Goal: Feedback & Contribution: Leave review/rating

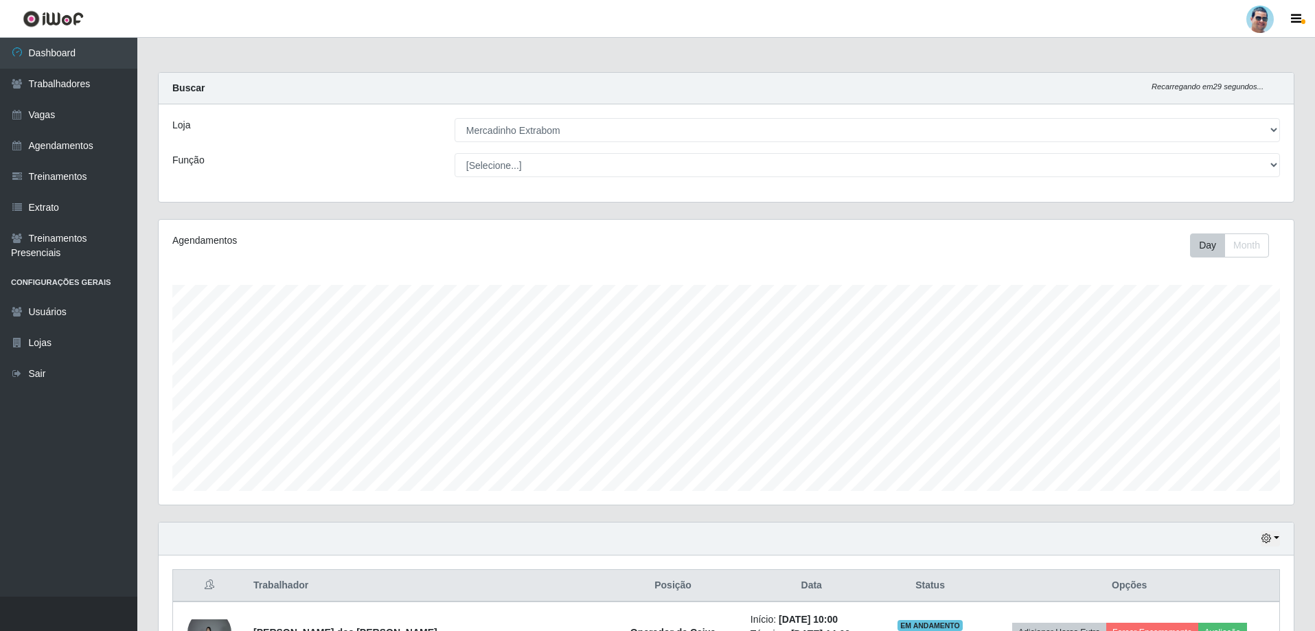
select select "175"
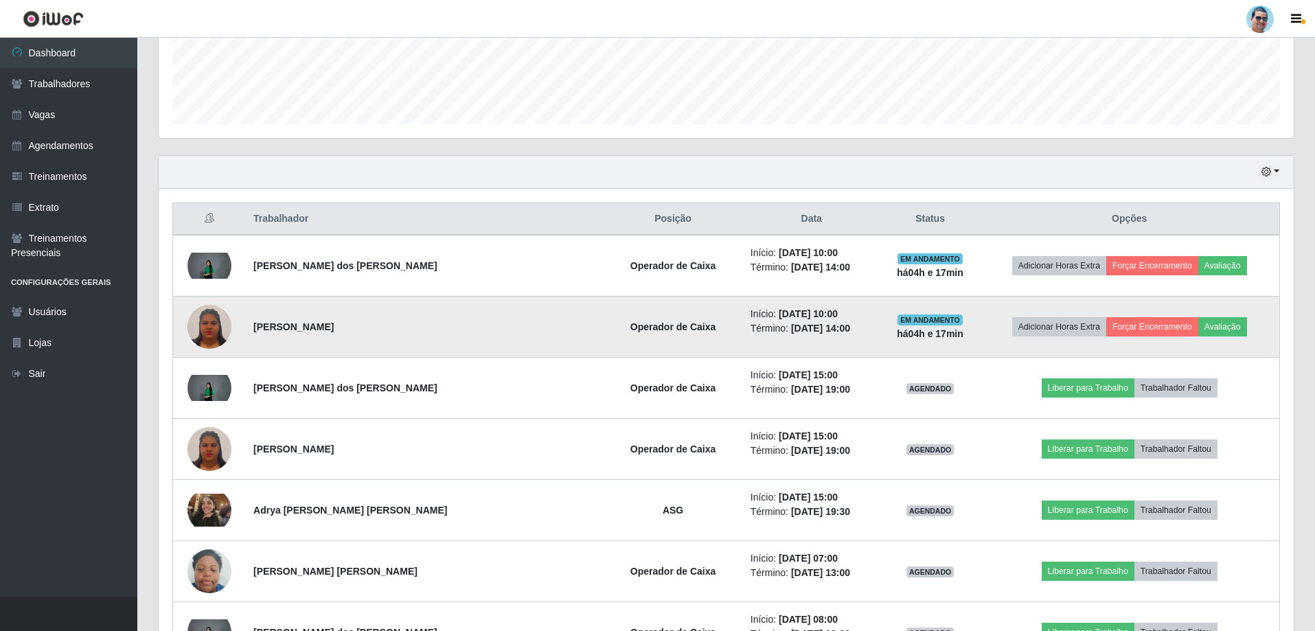
scroll to position [285, 1135]
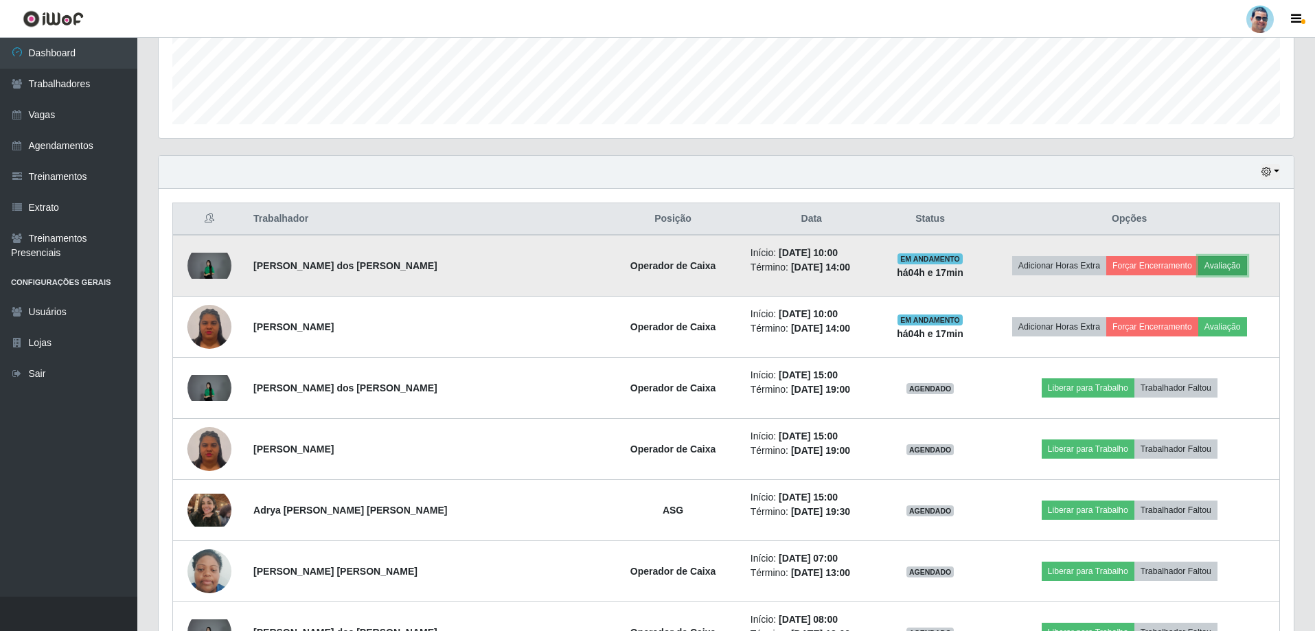
click at [1203, 266] on button "Avaliação" at bounding box center [1222, 265] width 49 height 19
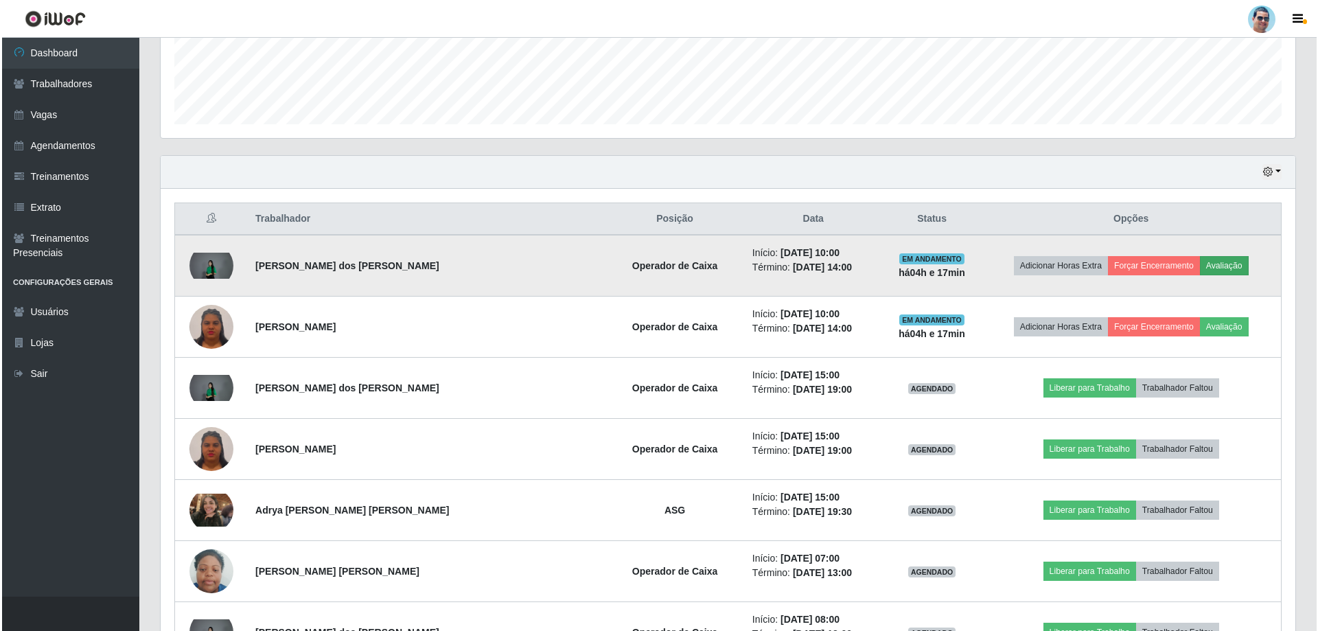
scroll to position [285, 1128]
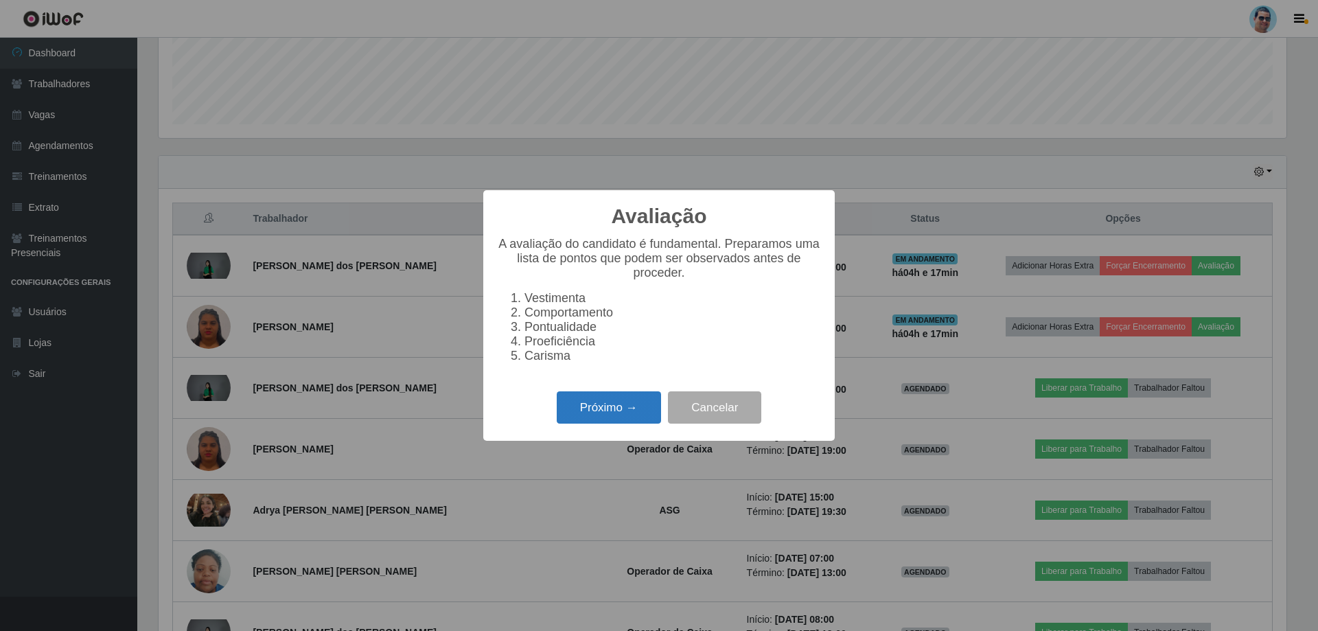
click at [569, 412] on button "Próximo →" at bounding box center [609, 407] width 104 height 32
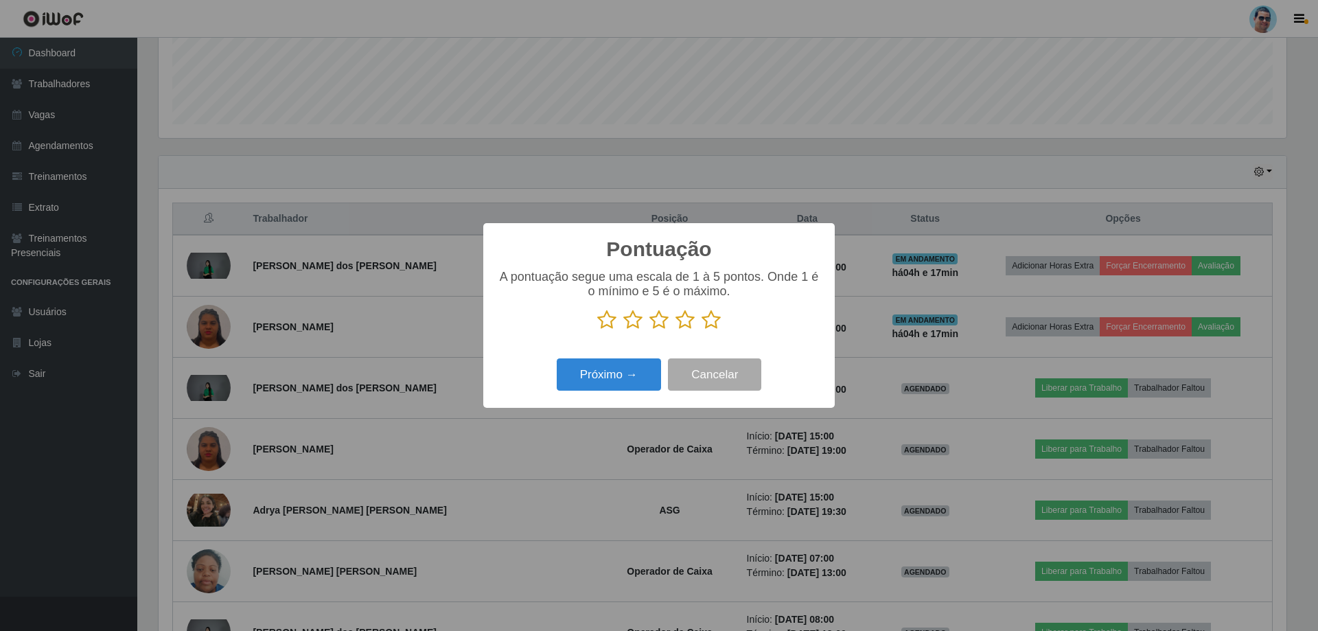
click at [715, 325] on icon at bounding box center [711, 320] width 19 height 21
click at [702, 330] on input "radio" at bounding box center [702, 330] width 0 height 0
click at [615, 376] on button "Próximo →" at bounding box center [609, 374] width 104 height 32
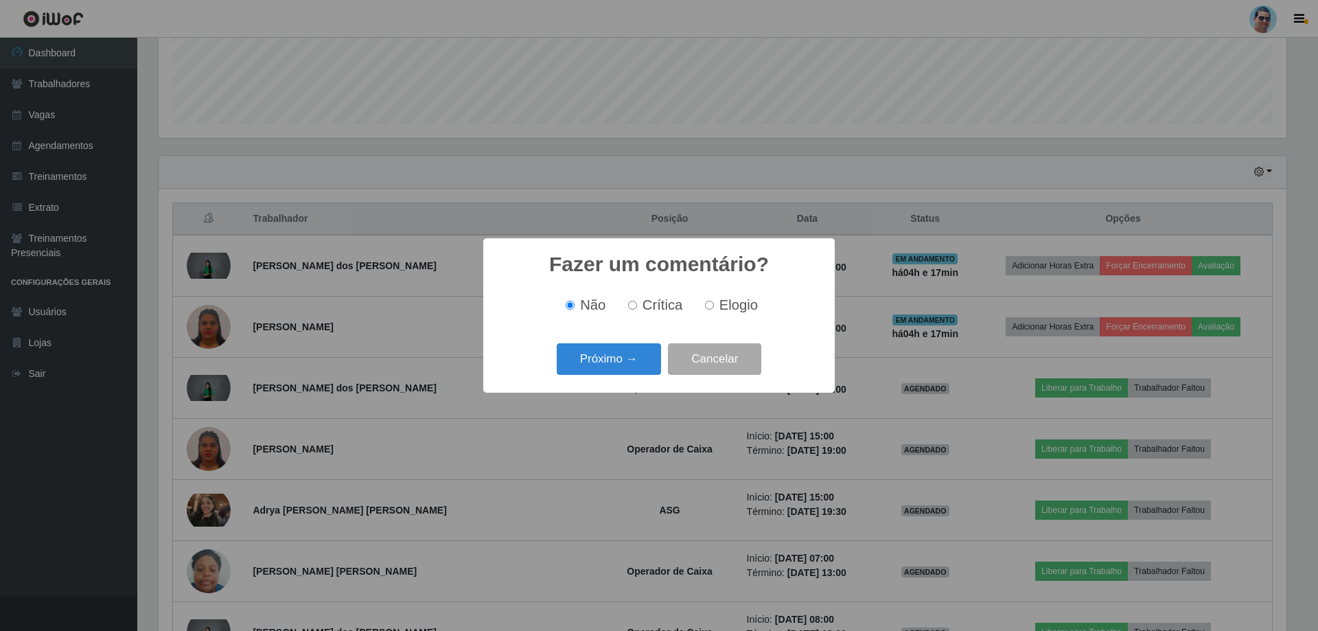
click at [705, 304] on input "Elogio" at bounding box center [709, 305] width 9 height 9
radio input "true"
click at [638, 358] on button "Próximo →" at bounding box center [609, 359] width 104 height 32
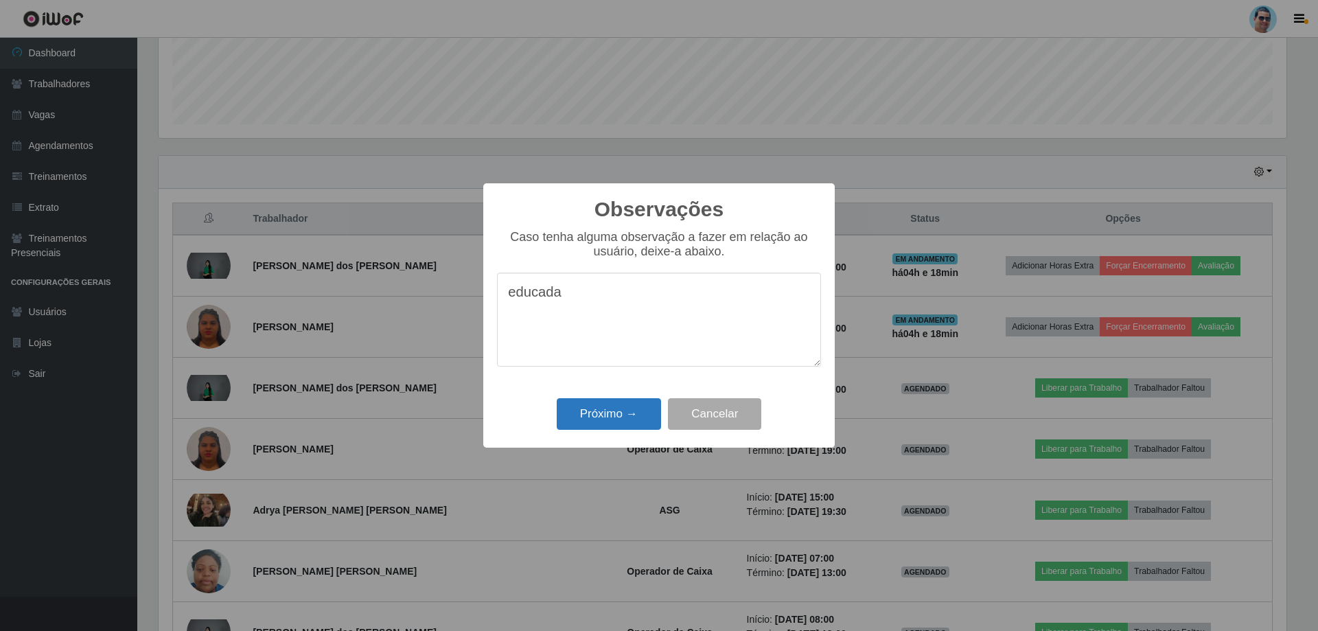
type textarea "educada"
click at [577, 418] on button "Próximo →" at bounding box center [609, 414] width 104 height 32
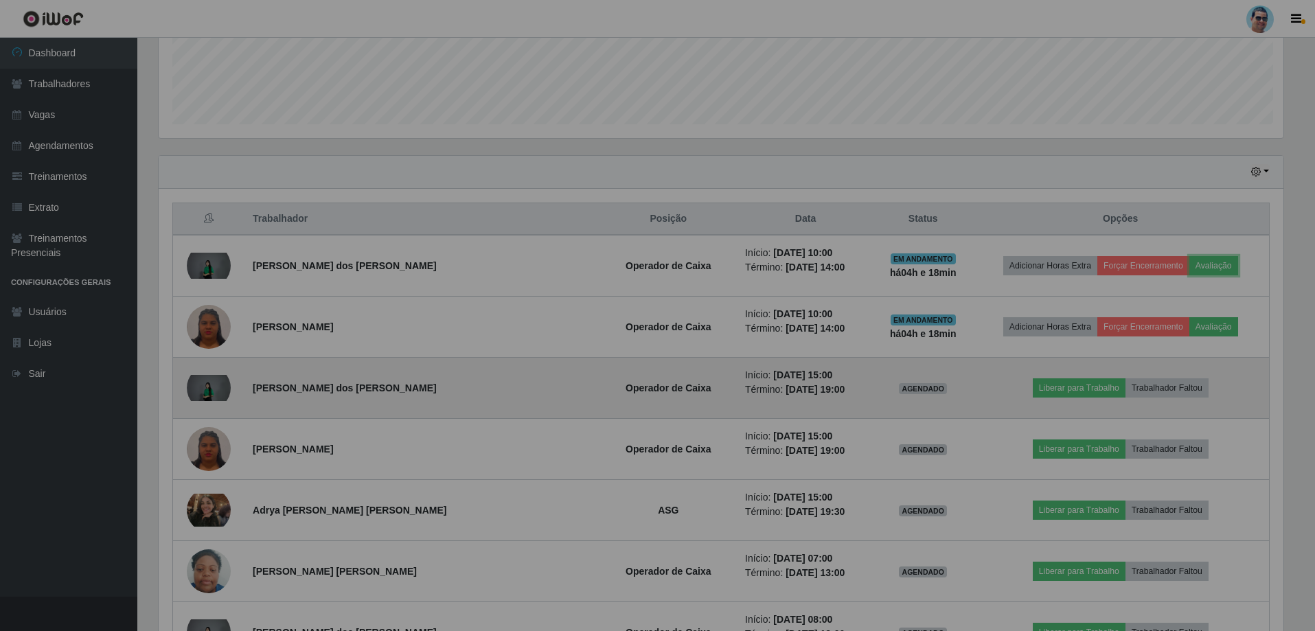
scroll to position [285, 1135]
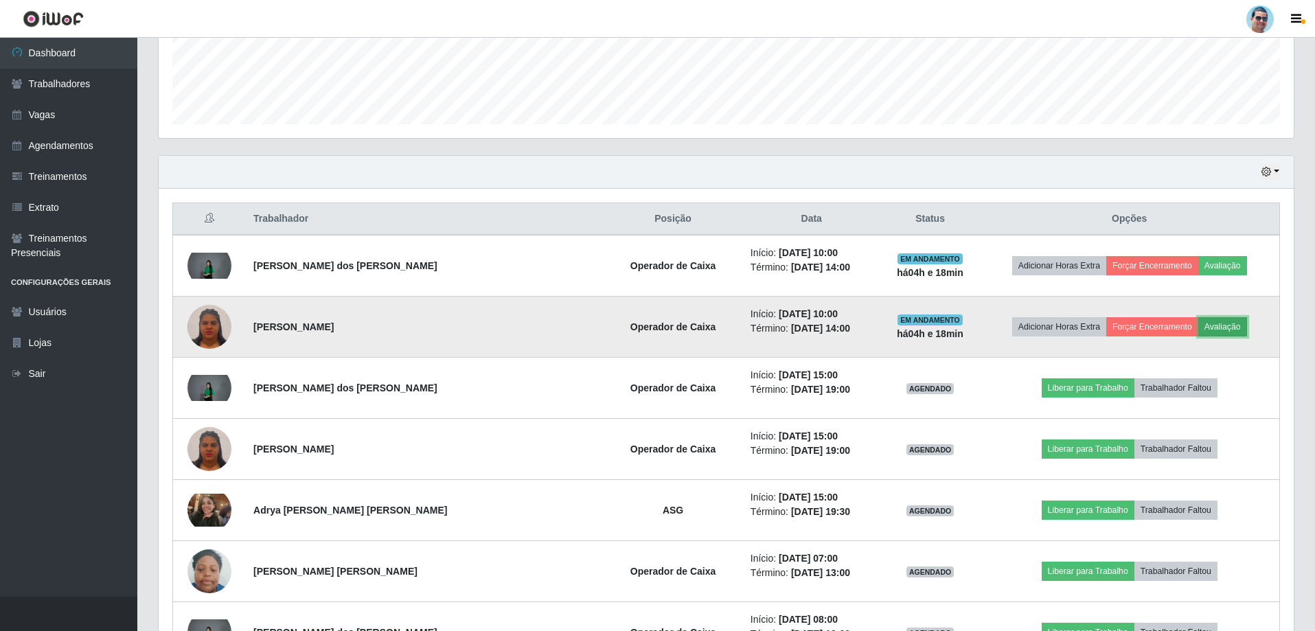
click at [1212, 330] on button "Avaliação" at bounding box center [1222, 326] width 49 height 19
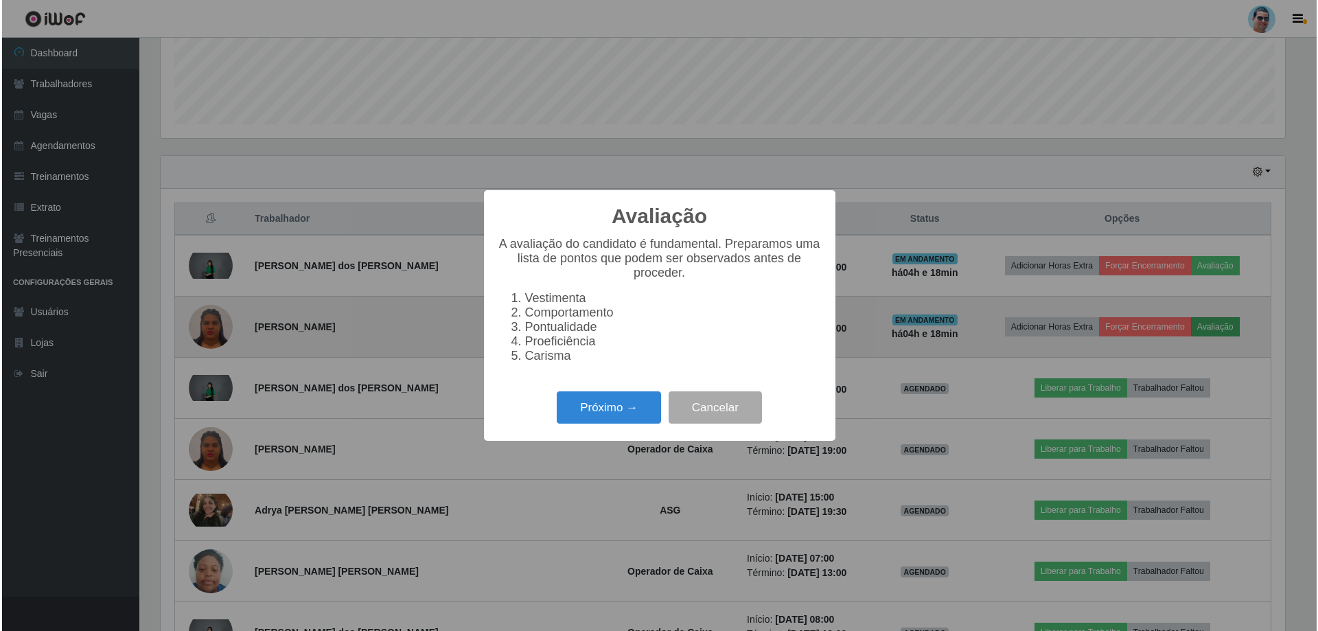
scroll to position [285, 1128]
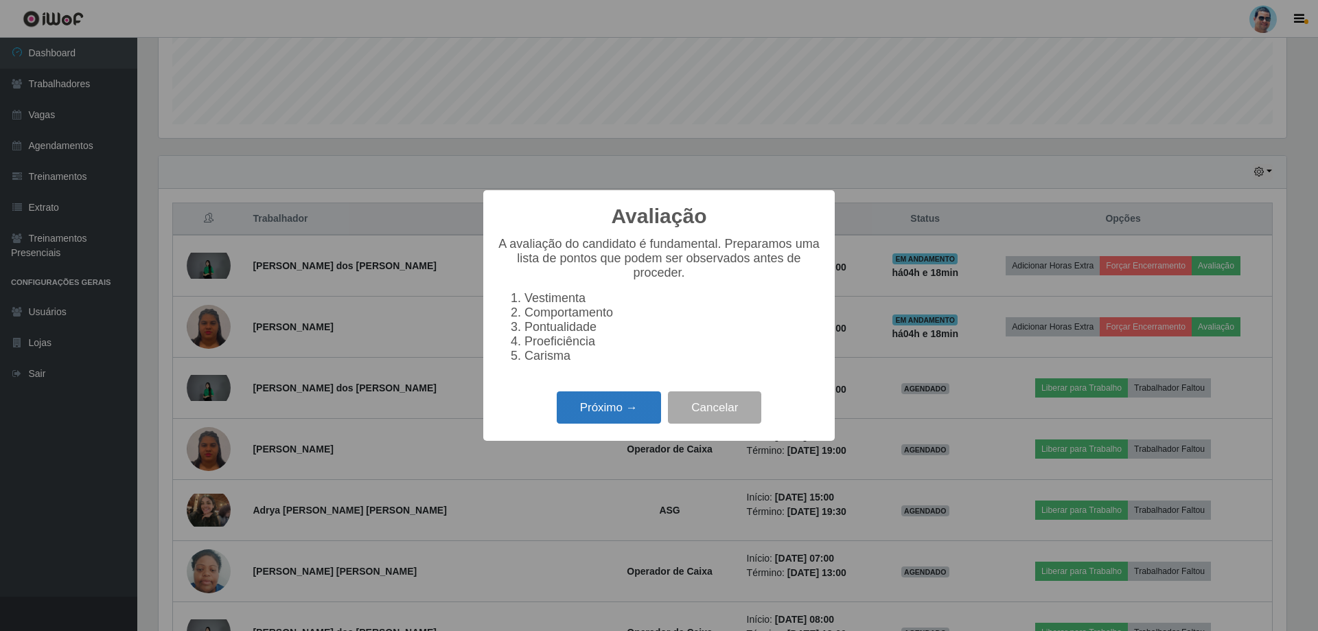
click at [594, 412] on button "Próximo →" at bounding box center [609, 407] width 104 height 32
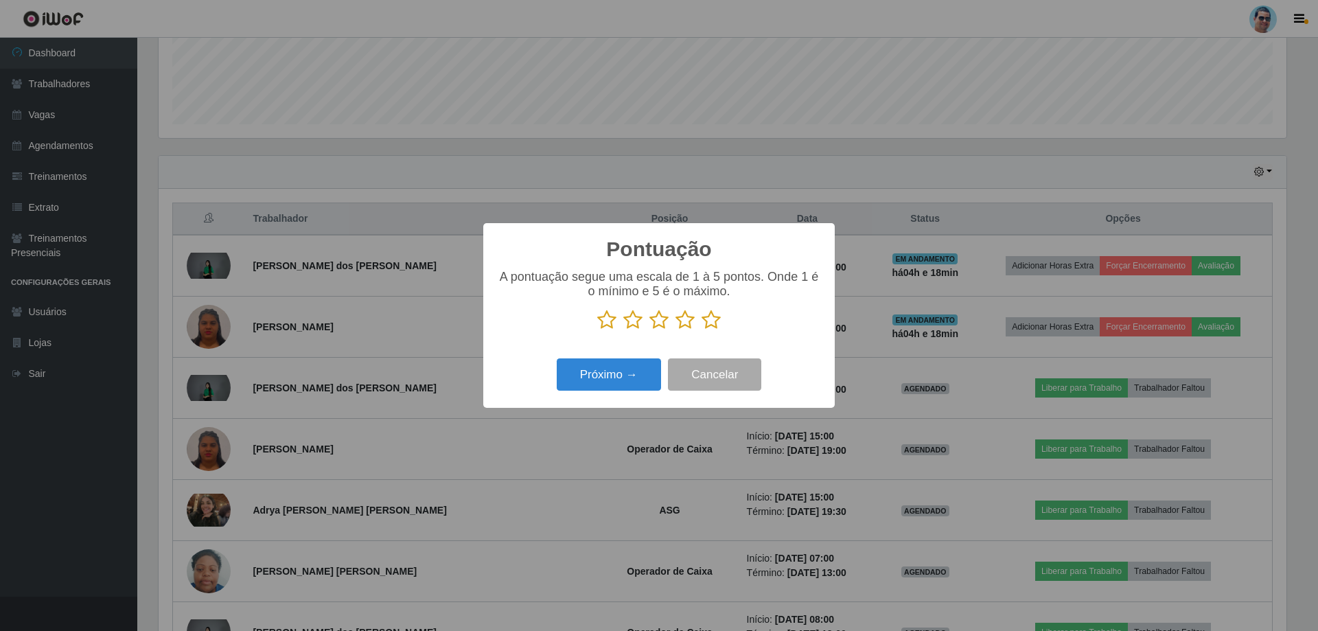
click at [709, 323] on icon at bounding box center [711, 320] width 19 height 21
click at [702, 330] on input "radio" at bounding box center [702, 330] width 0 height 0
click at [579, 385] on button "Próximo →" at bounding box center [609, 374] width 104 height 32
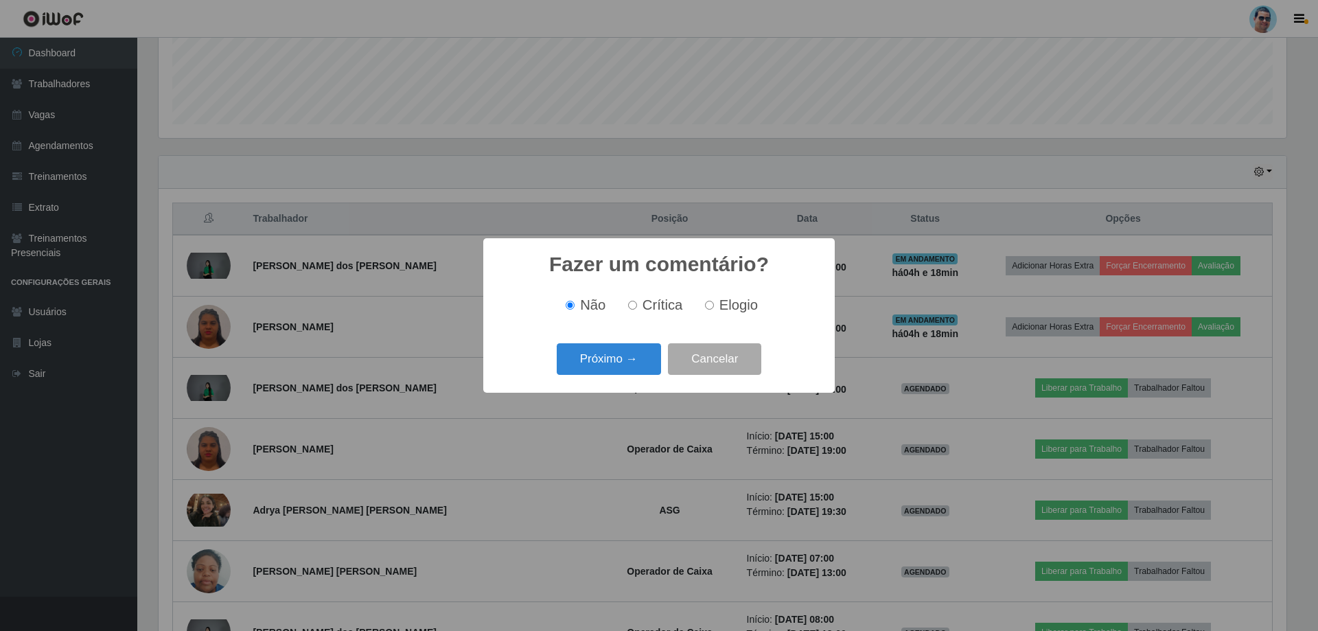
click at [709, 310] on input "Elogio" at bounding box center [709, 305] width 9 height 9
radio input "true"
click at [599, 367] on button "Próximo →" at bounding box center [609, 359] width 104 height 32
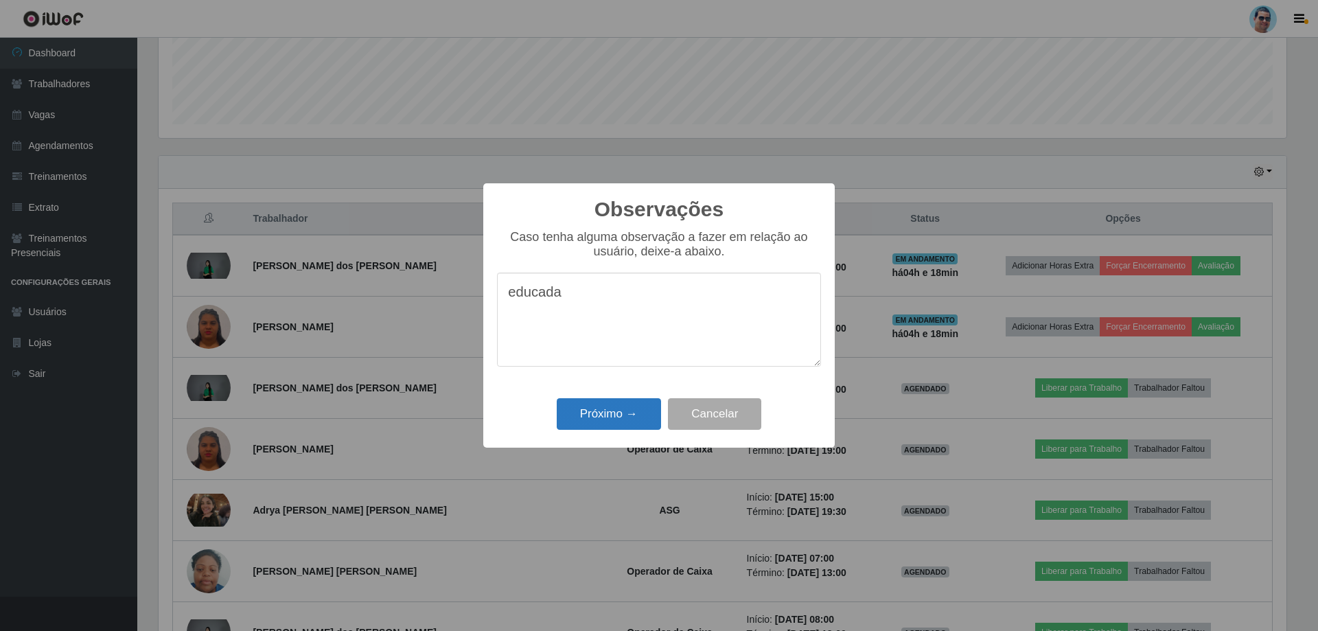
type textarea "educada"
click at [595, 413] on button "Próximo →" at bounding box center [609, 414] width 104 height 32
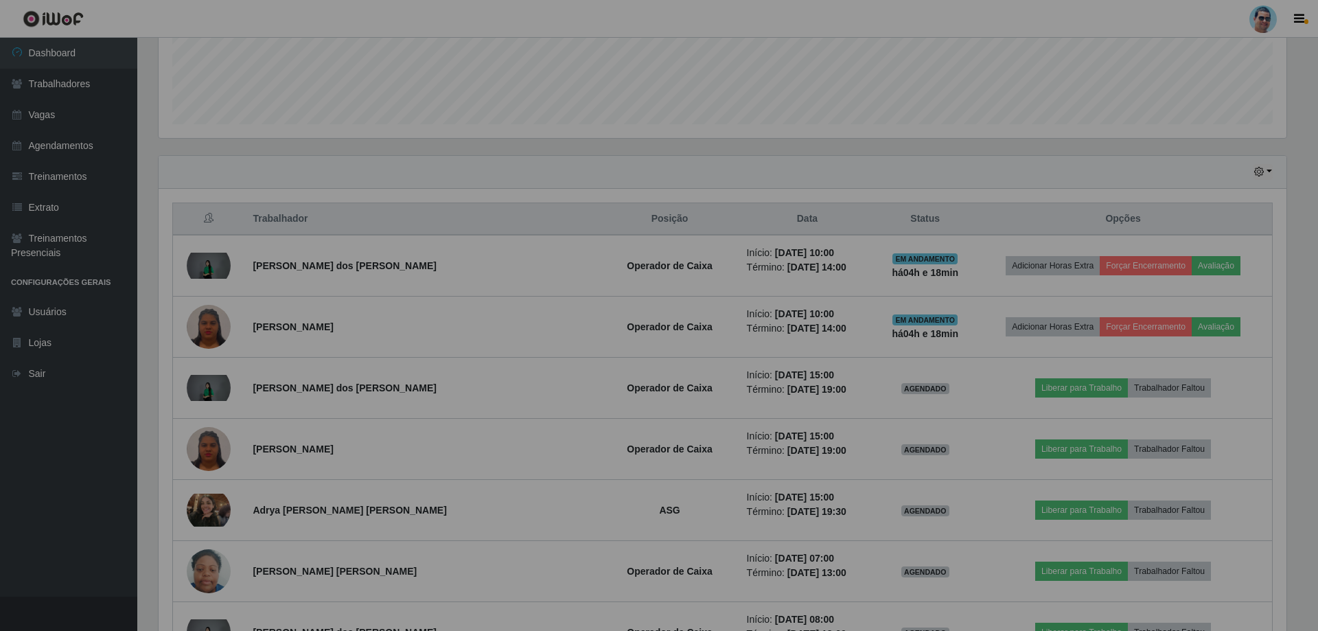
scroll to position [285, 1135]
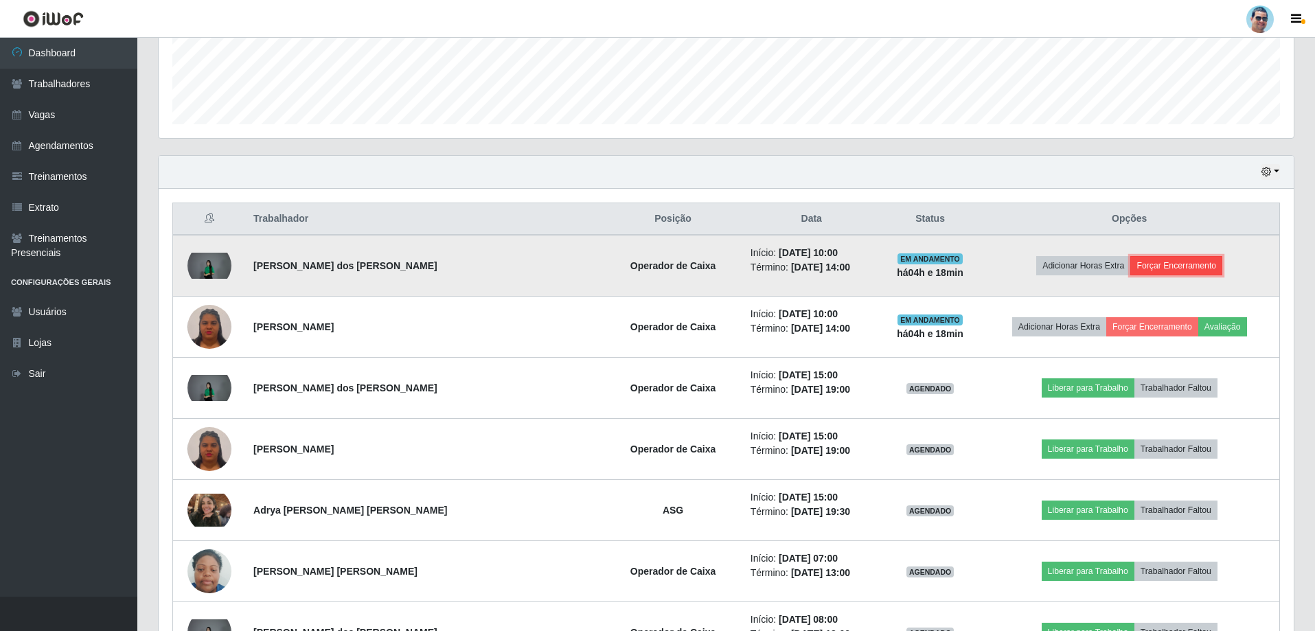
click at [1139, 262] on button "Forçar Encerramento" at bounding box center [1176, 265] width 92 height 19
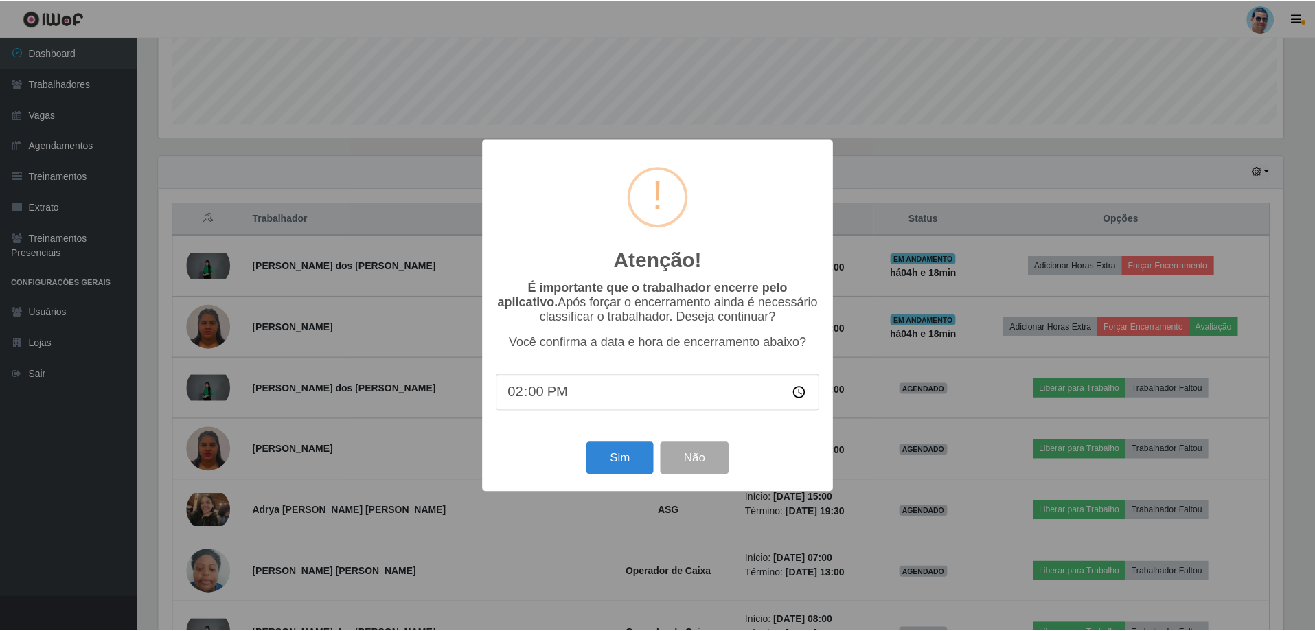
scroll to position [285, 1128]
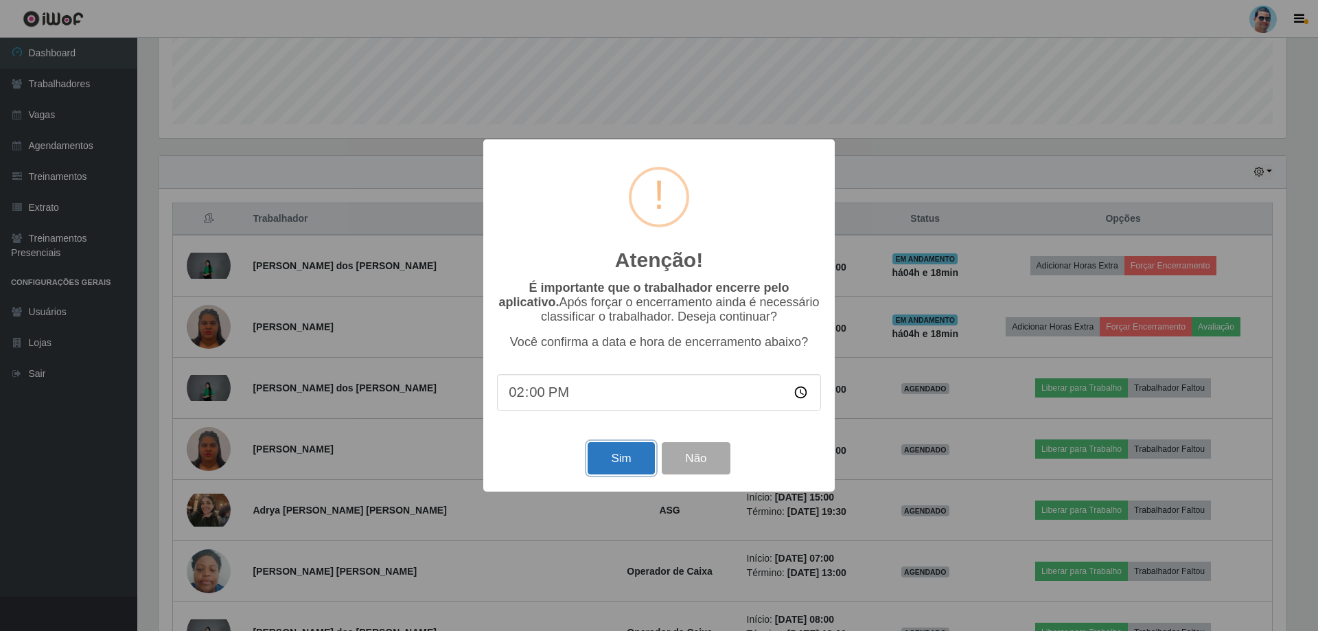
click at [602, 457] on button "Sim" at bounding box center [621, 458] width 67 height 32
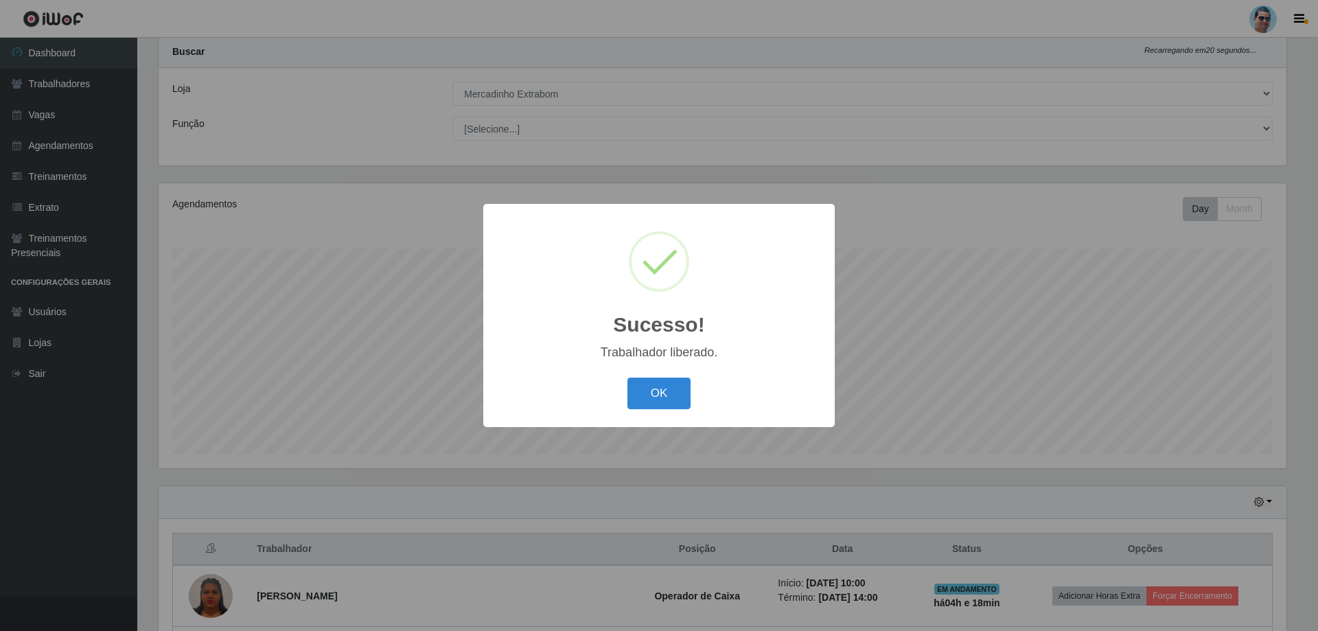
click at [661, 391] on button "OK" at bounding box center [660, 394] width 64 height 32
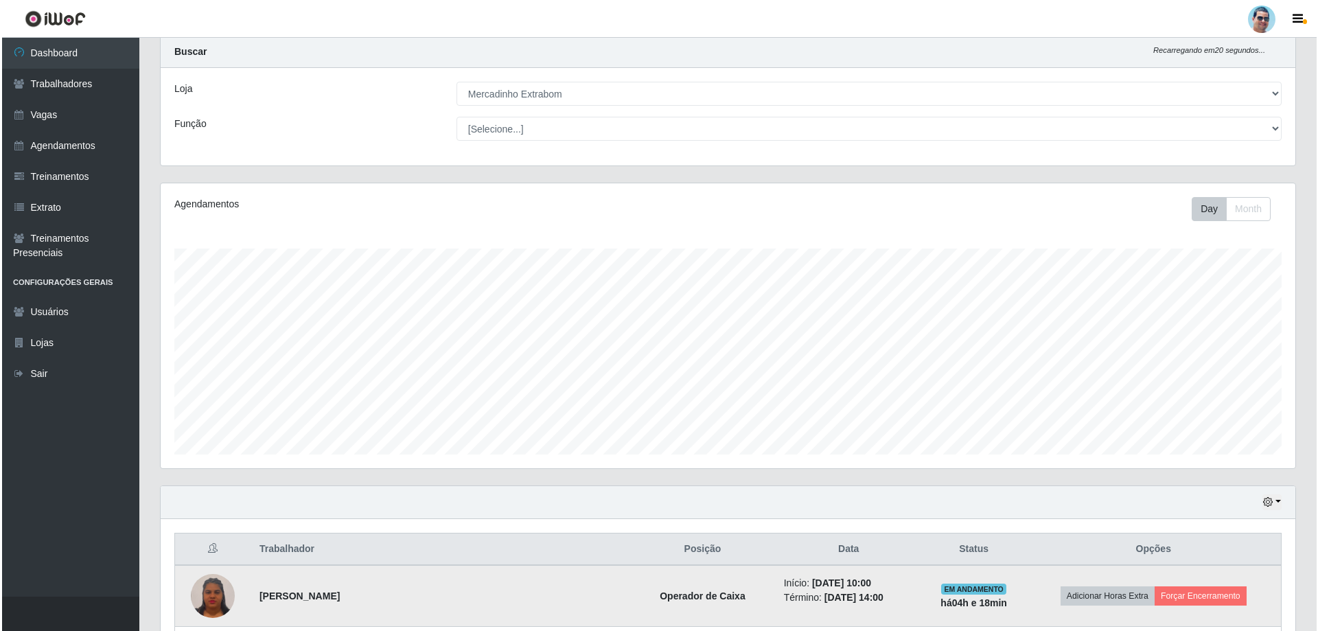
scroll to position [242, 0]
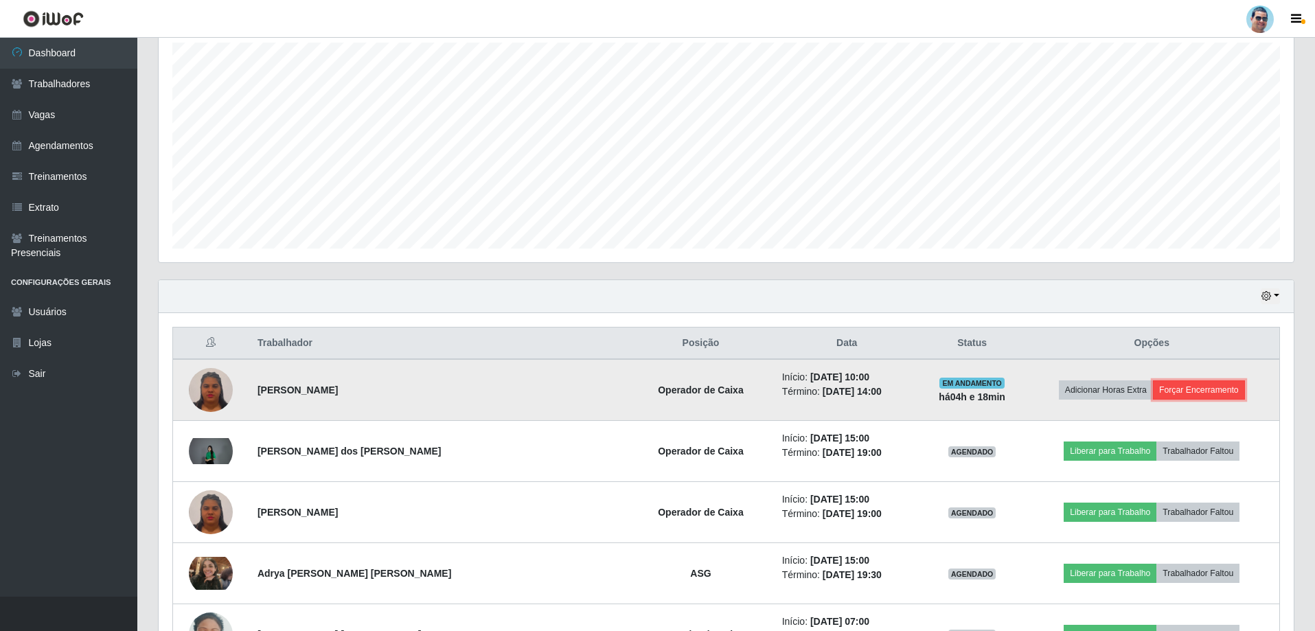
click at [1215, 390] on button "Forçar Encerramento" at bounding box center [1199, 389] width 92 height 19
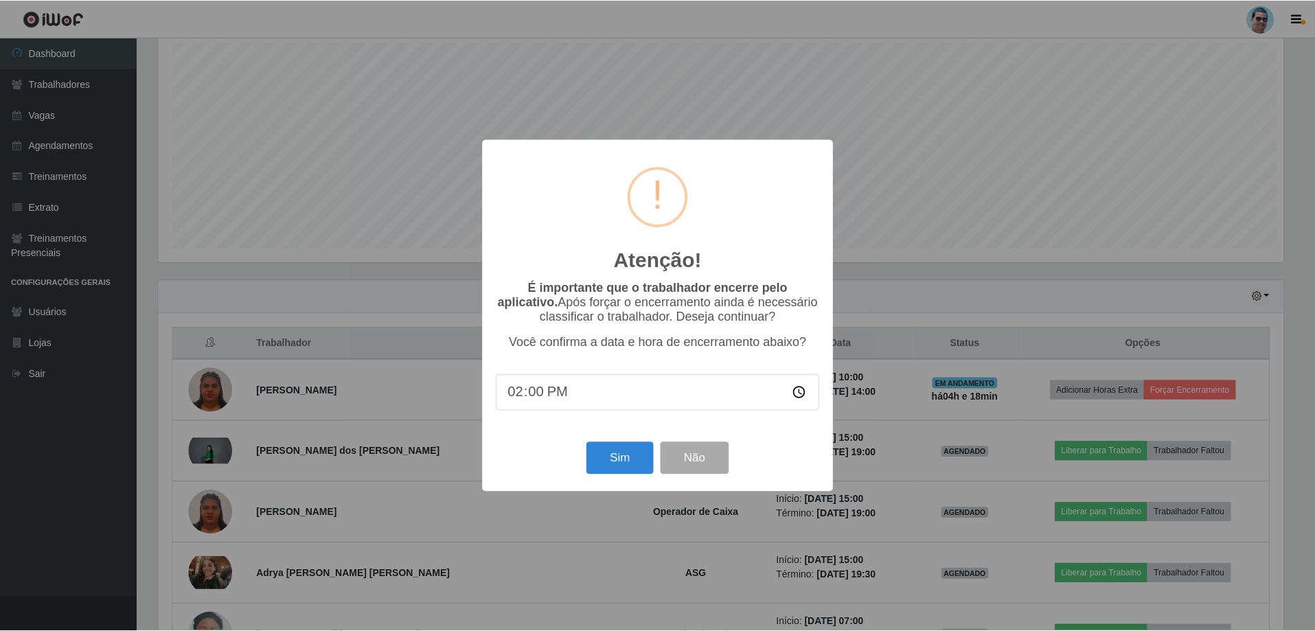
scroll to position [285, 1128]
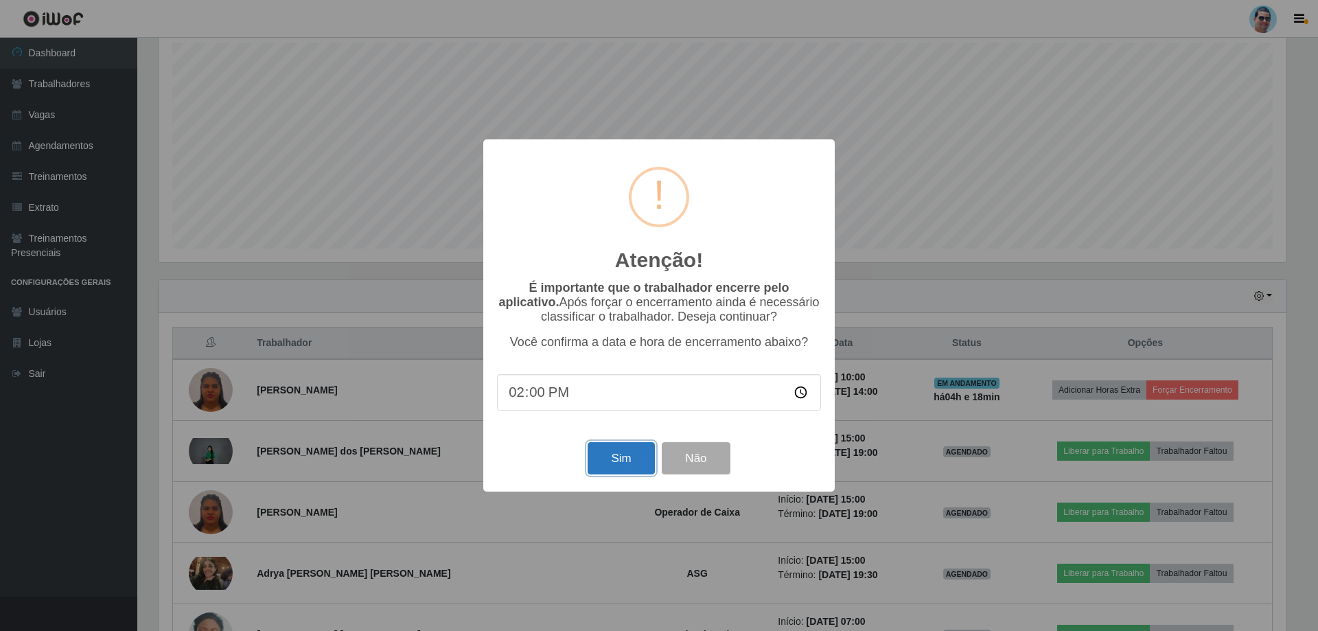
click at [595, 460] on button "Sim" at bounding box center [621, 458] width 67 height 32
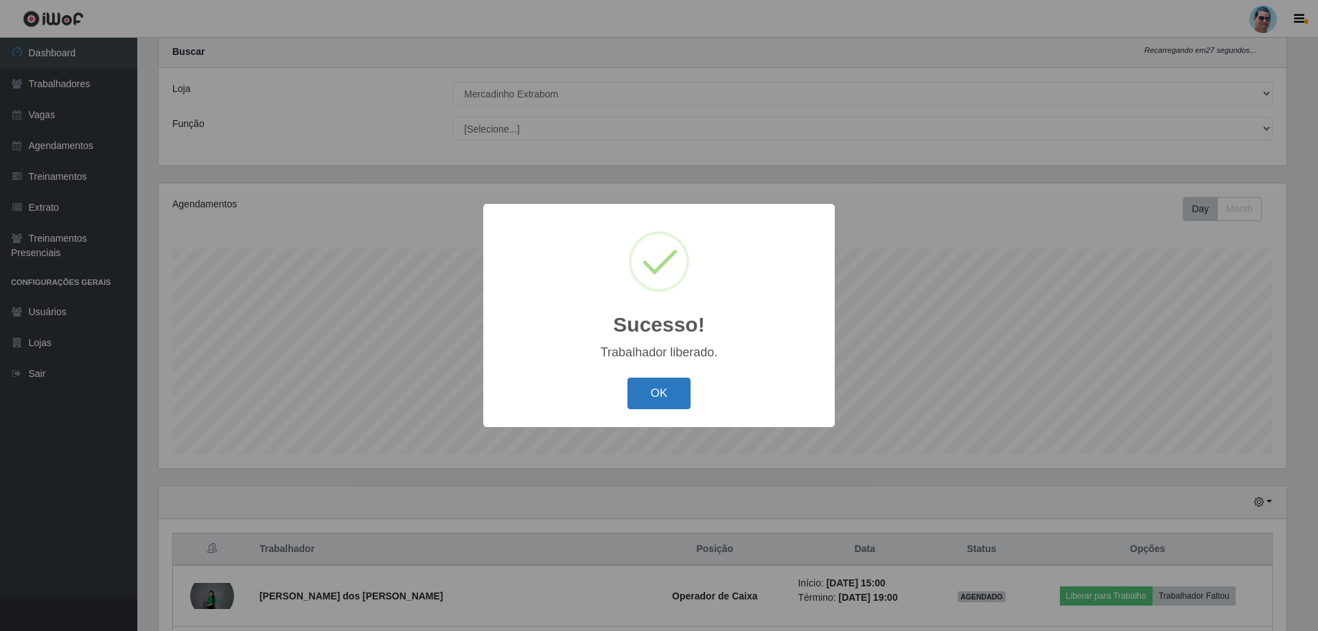
click at [667, 394] on button "OK" at bounding box center [660, 394] width 64 height 32
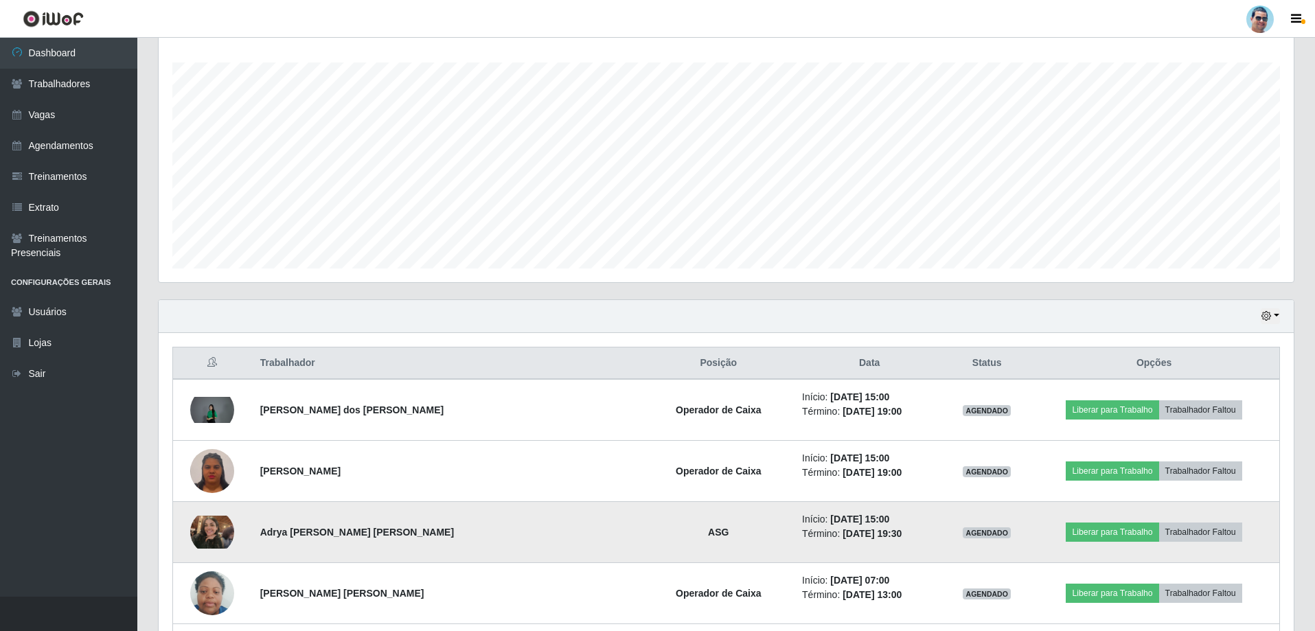
scroll to position [311, 0]
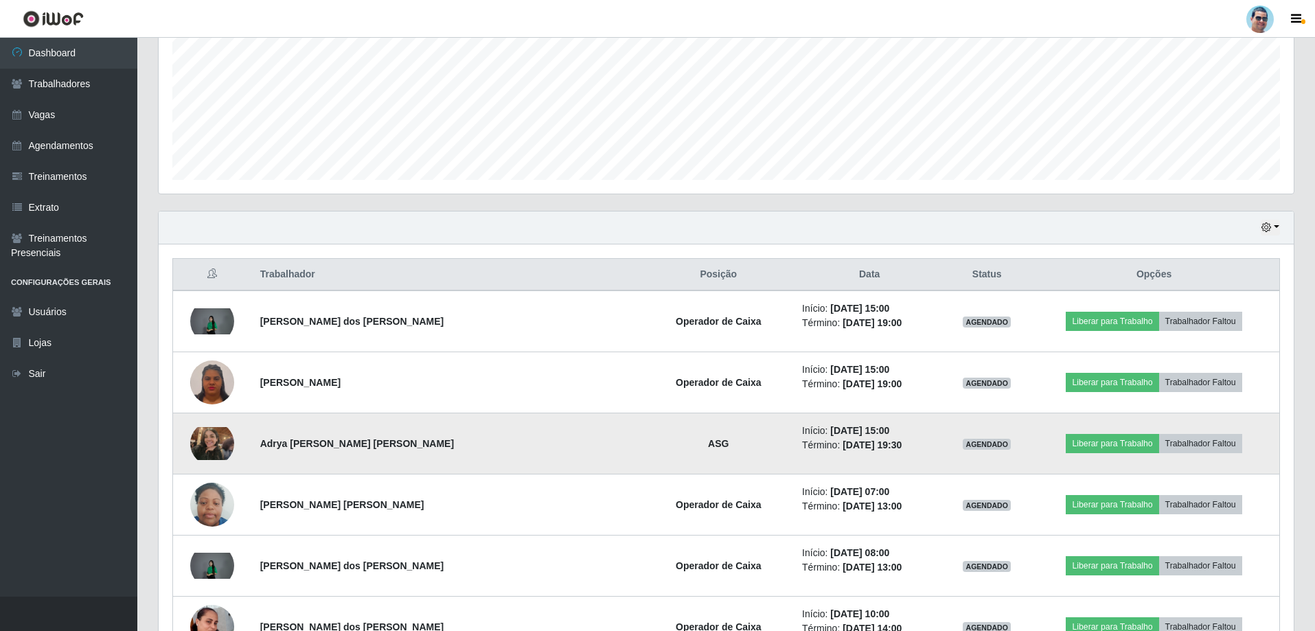
click at [221, 440] on img at bounding box center [212, 443] width 44 height 33
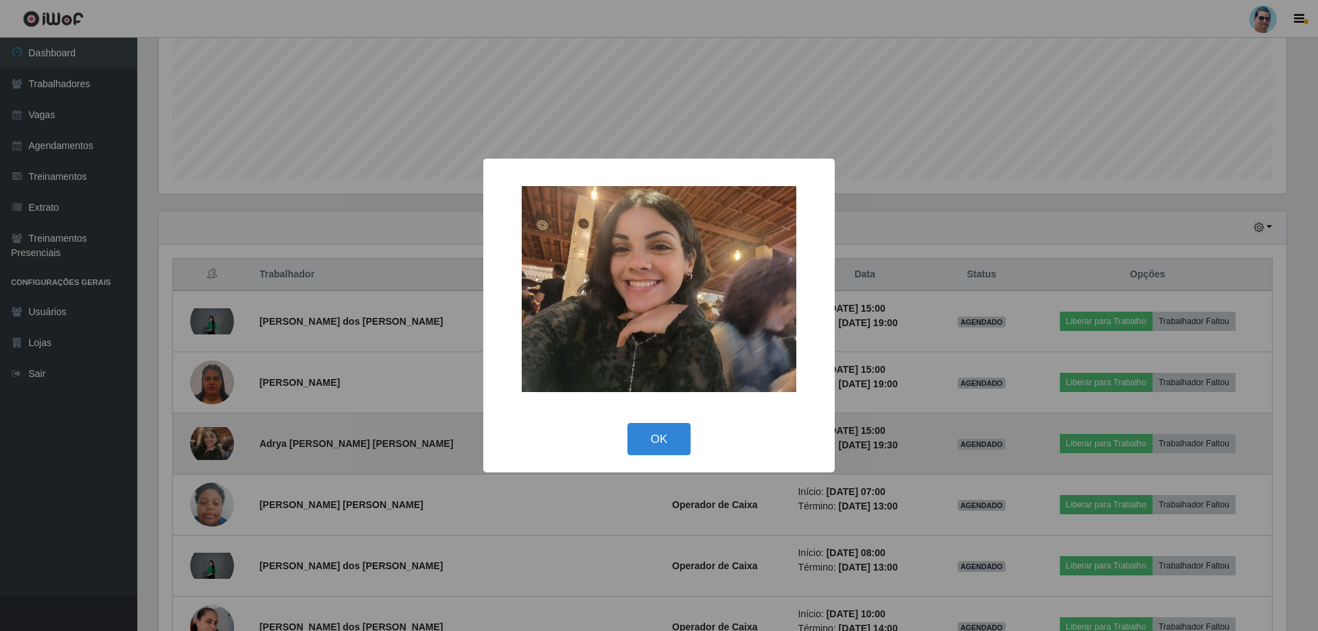
click at [221, 440] on div "× OK Cancel" at bounding box center [659, 315] width 1318 height 631
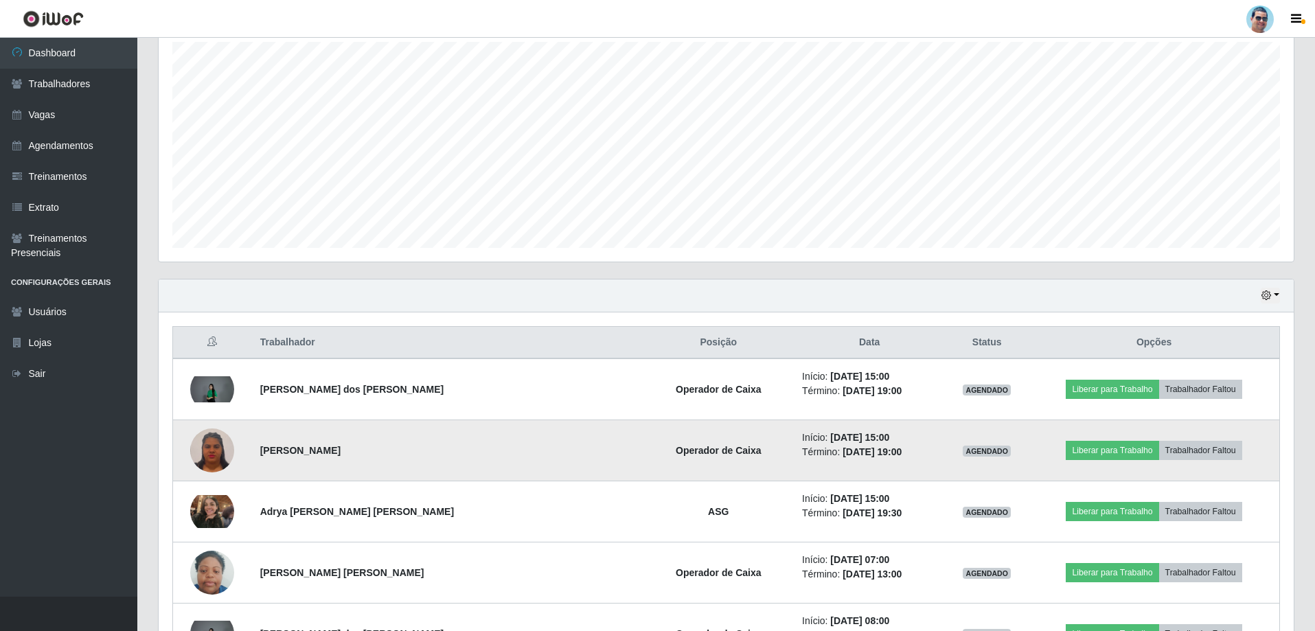
scroll to position [311, 0]
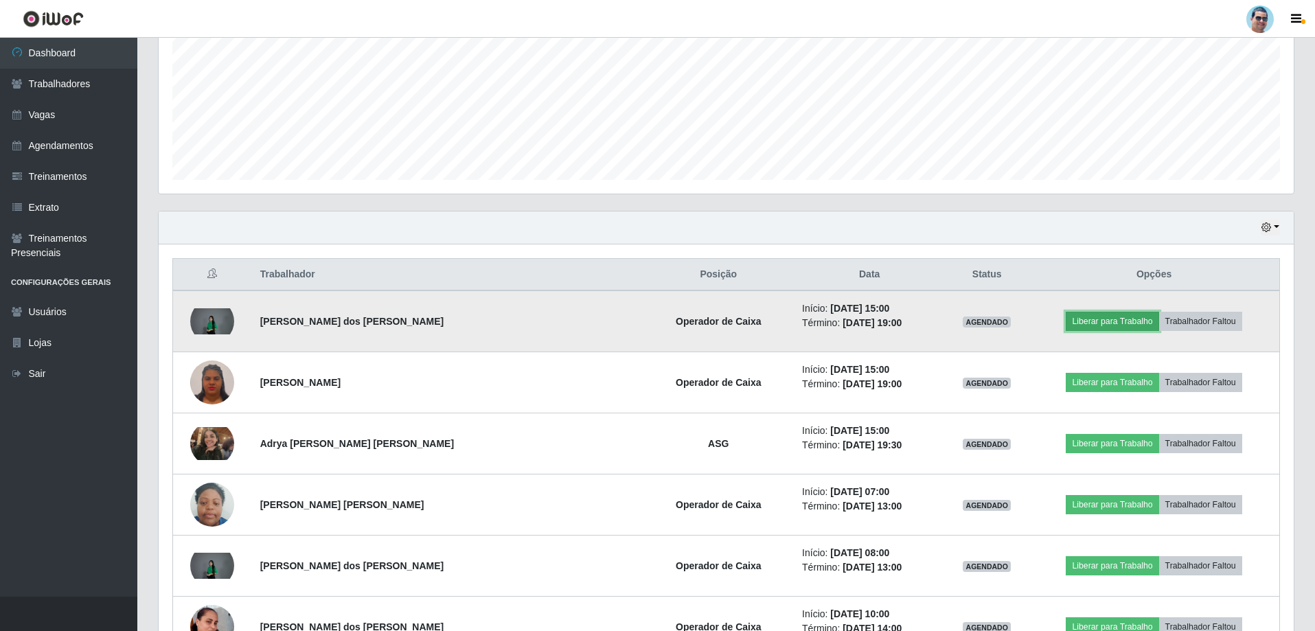
click at [1097, 322] on button "Liberar para Trabalho" at bounding box center [1112, 321] width 93 height 19
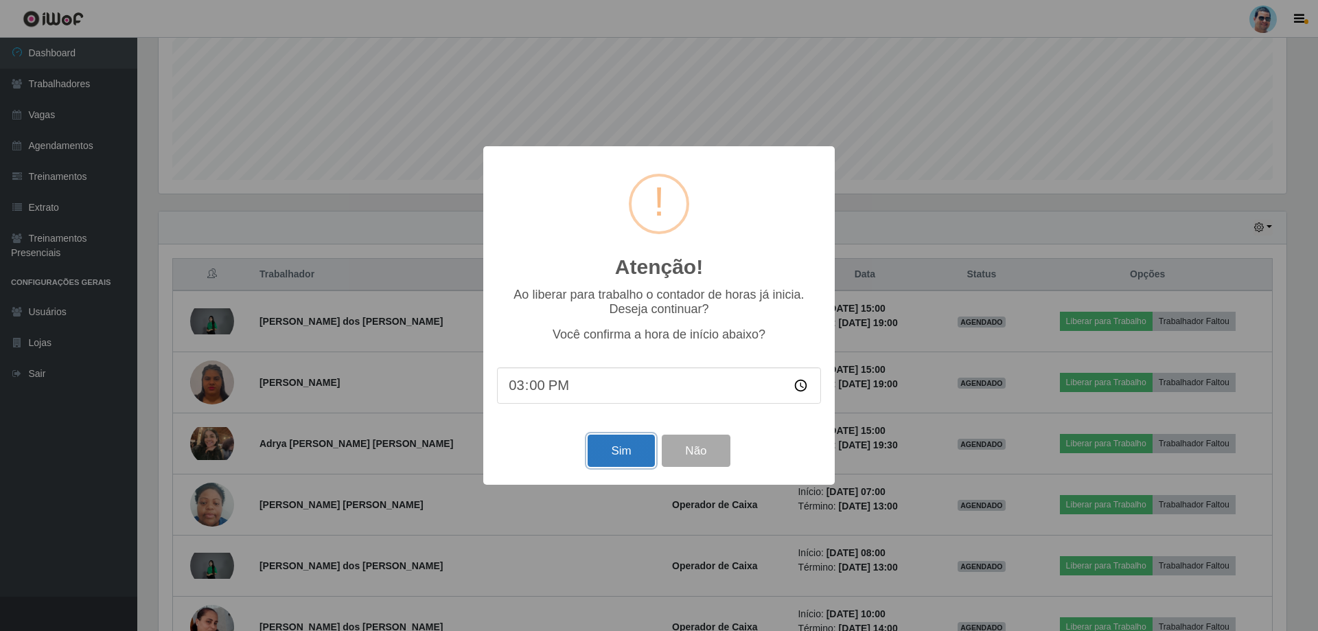
click at [603, 444] on button "Sim" at bounding box center [621, 451] width 67 height 32
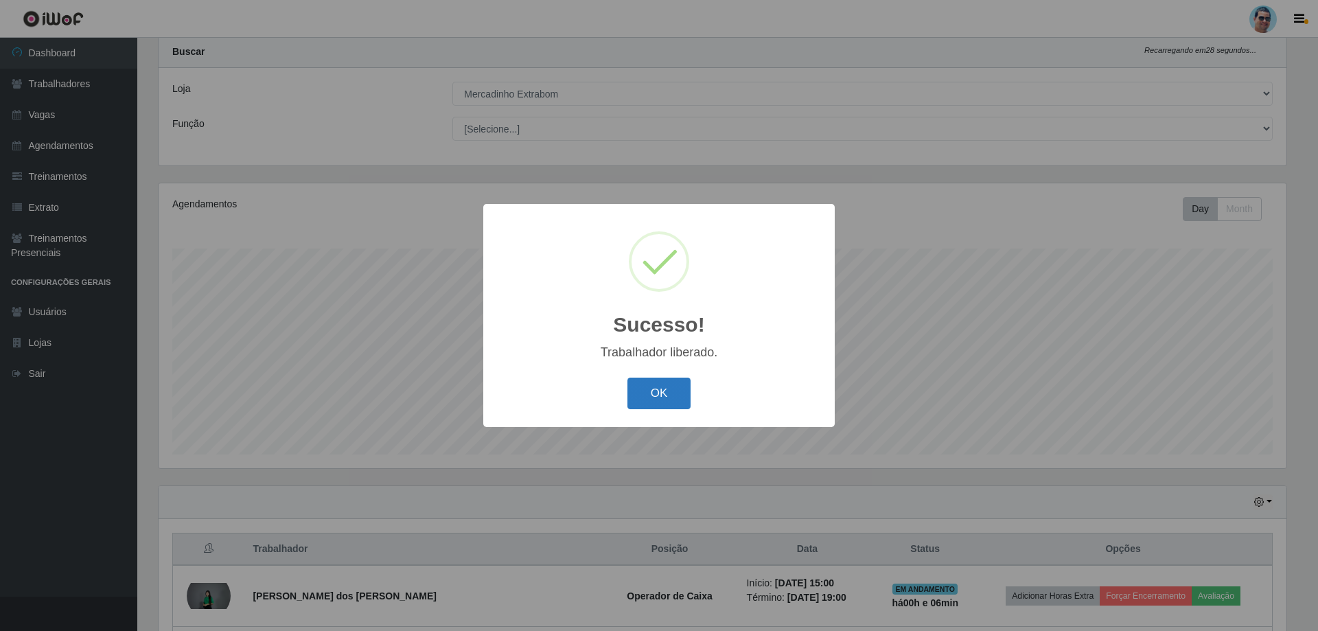
click at [638, 396] on button "OK" at bounding box center [660, 394] width 64 height 32
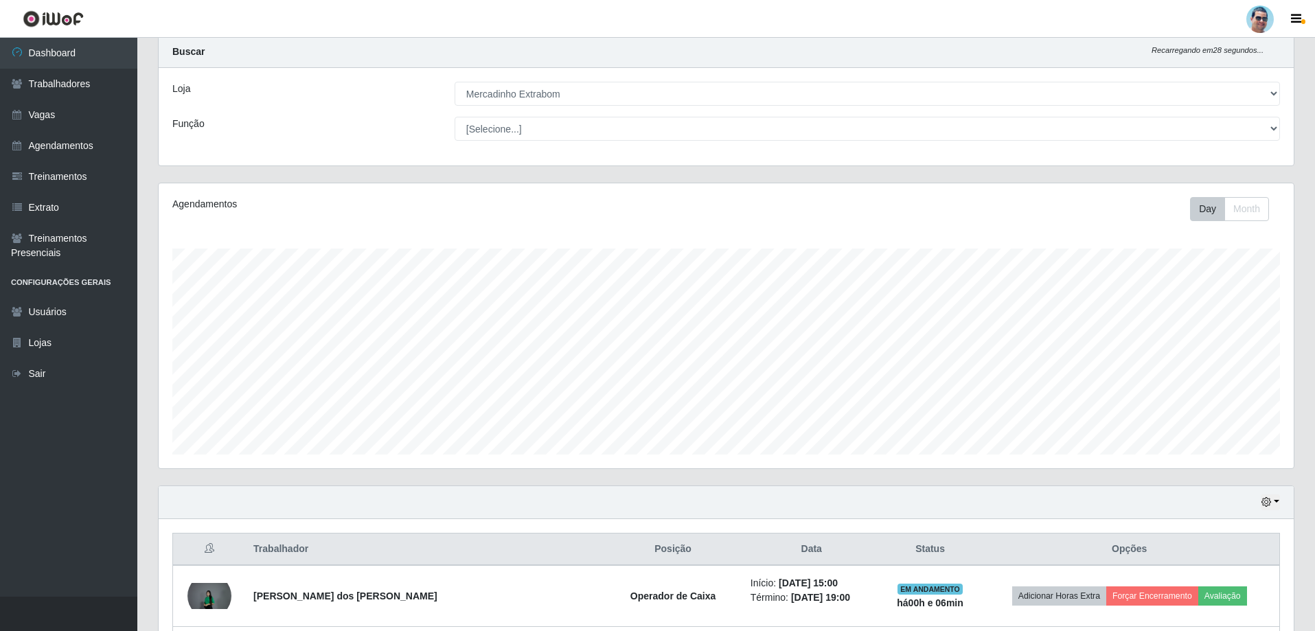
scroll to position [311, 0]
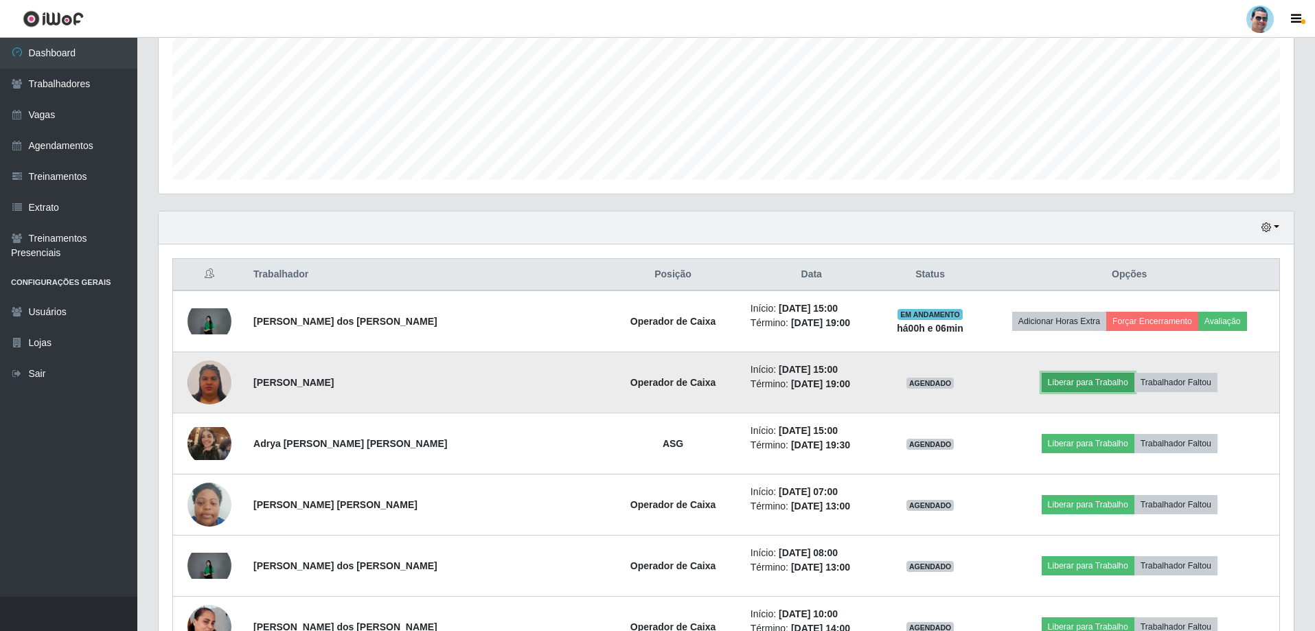
click at [1090, 378] on button "Liberar para Trabalho" at bounding box center [1088, 382] width 93 height 19
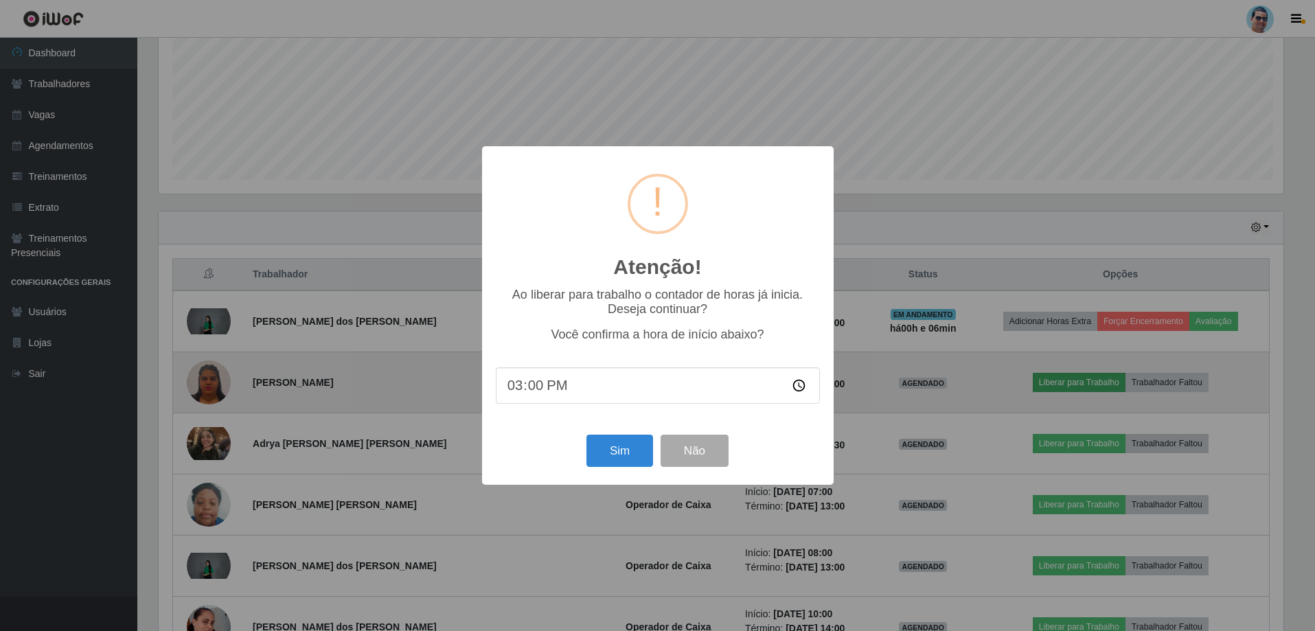
scroll to position [285, 1128]
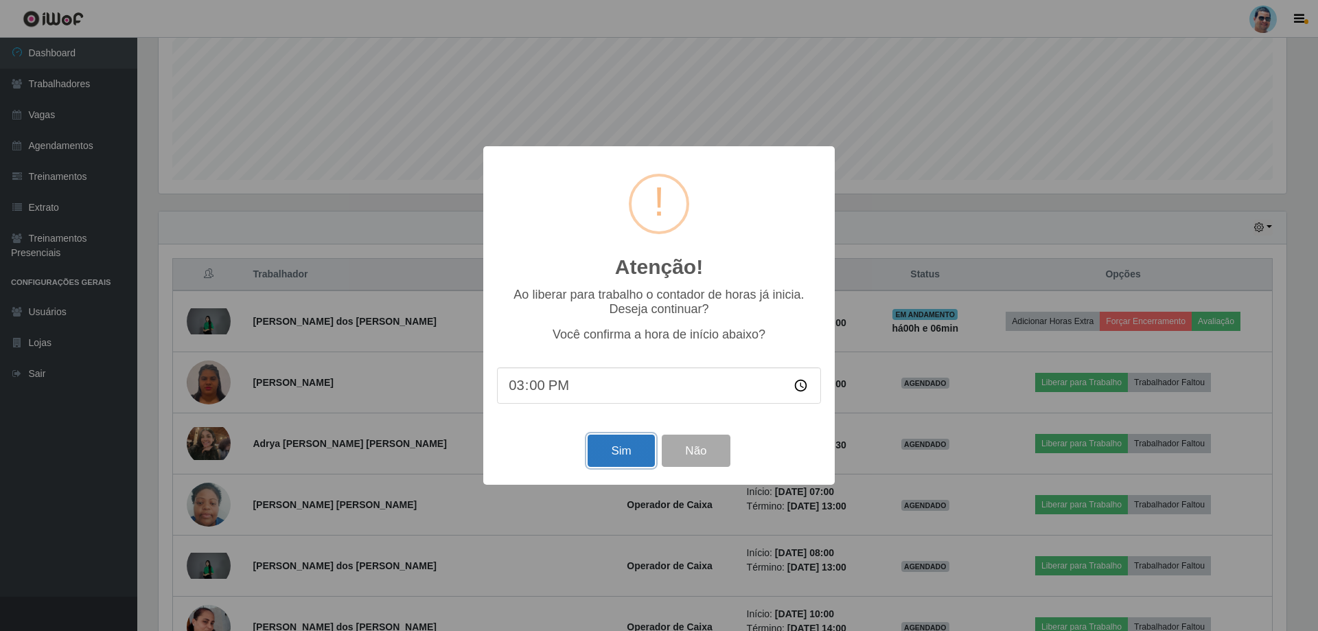
click at [616, 456] on button "Sim" at bounding box center [621, 451] width 67 height 32
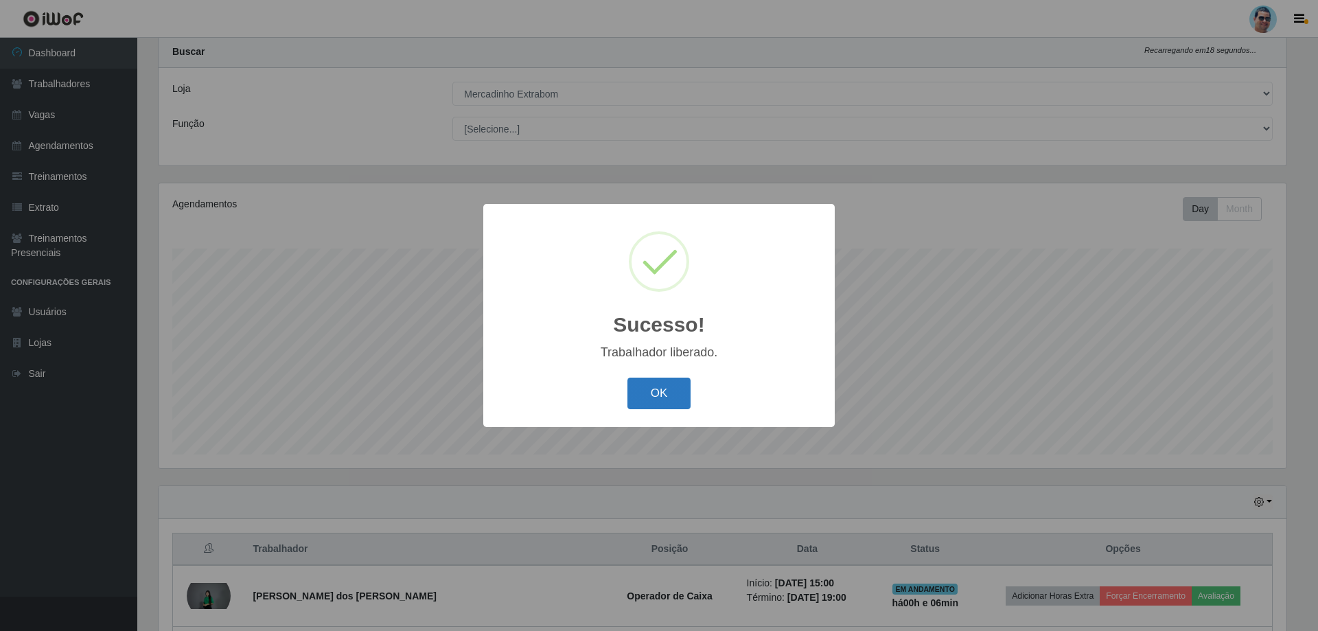
click at [681, 387] on button "OK" at bounding box center [660, 394] width 64 height 32
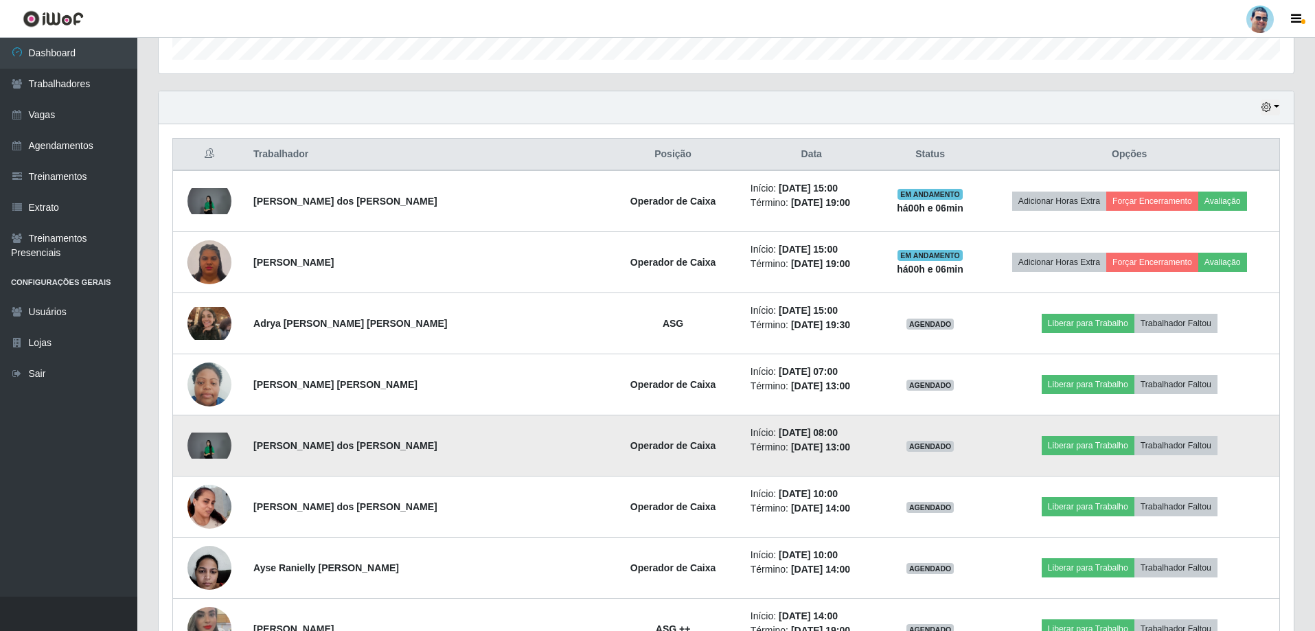
scroll to position [448, 0]
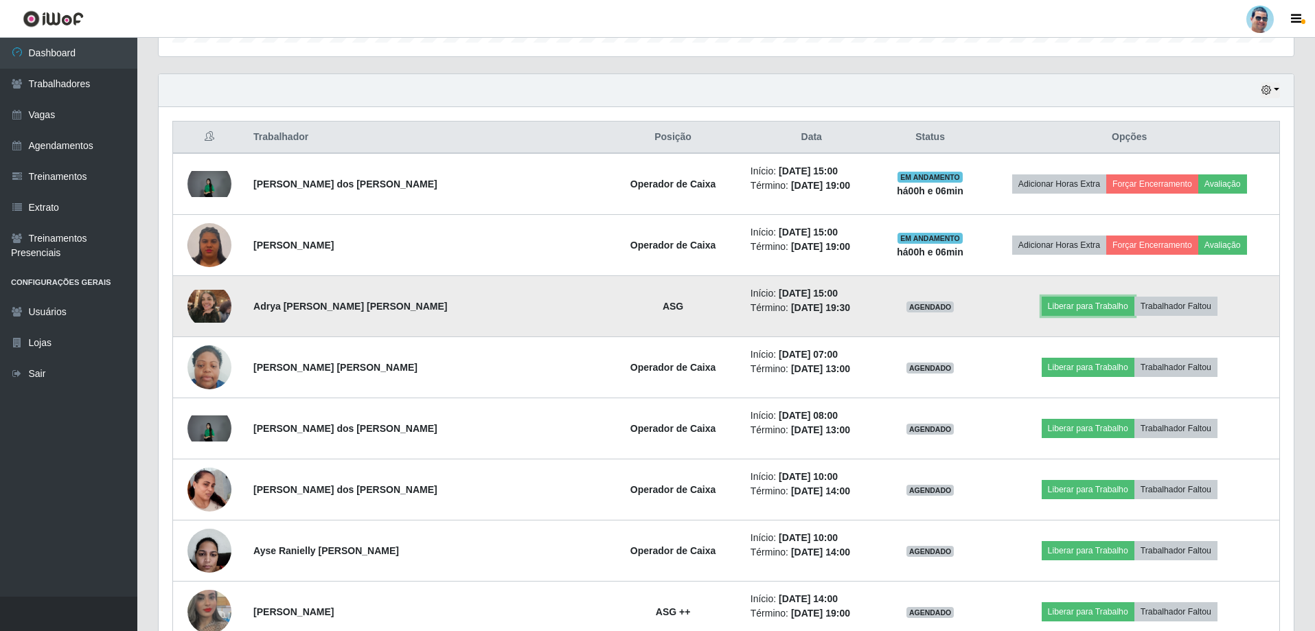
click at [1057, 319] on td "Liberar para Trabalho Trabalhador Faltou" at bounding box center [1129, 306] width 300 height 61
click at [1049, 305] on button "Liberar para Trabalho" at bounding box center [1088, 306] width 93 height 19
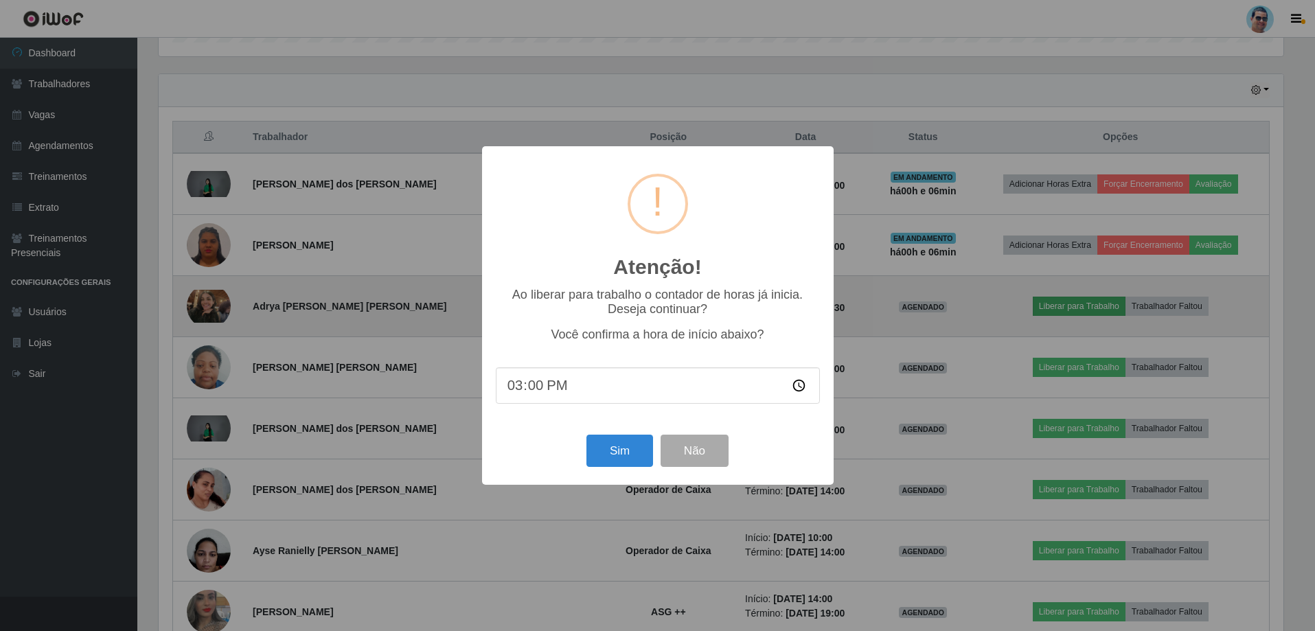
scroll to position [285, 1128]
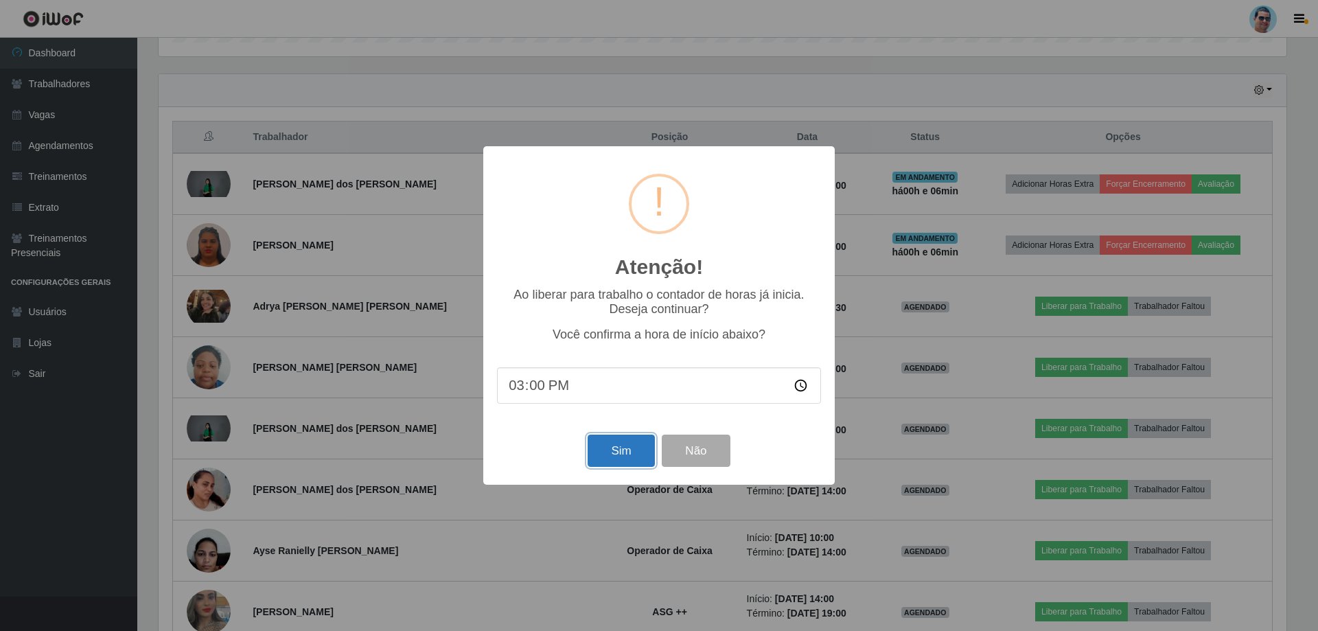
click at [608, 457] on button "Sim" at bounding box center [621, 451] width 67 height 32
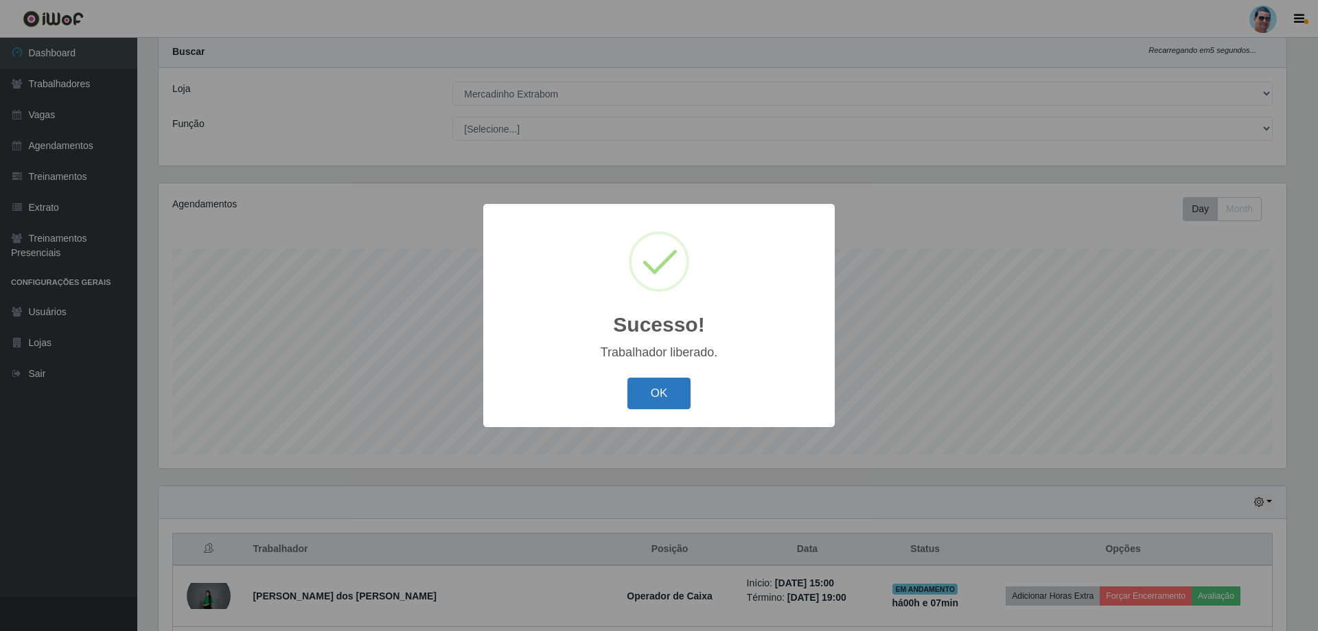
click at [647, 401] on button "OK" at bounding box center [660, 394] width 64 height 32
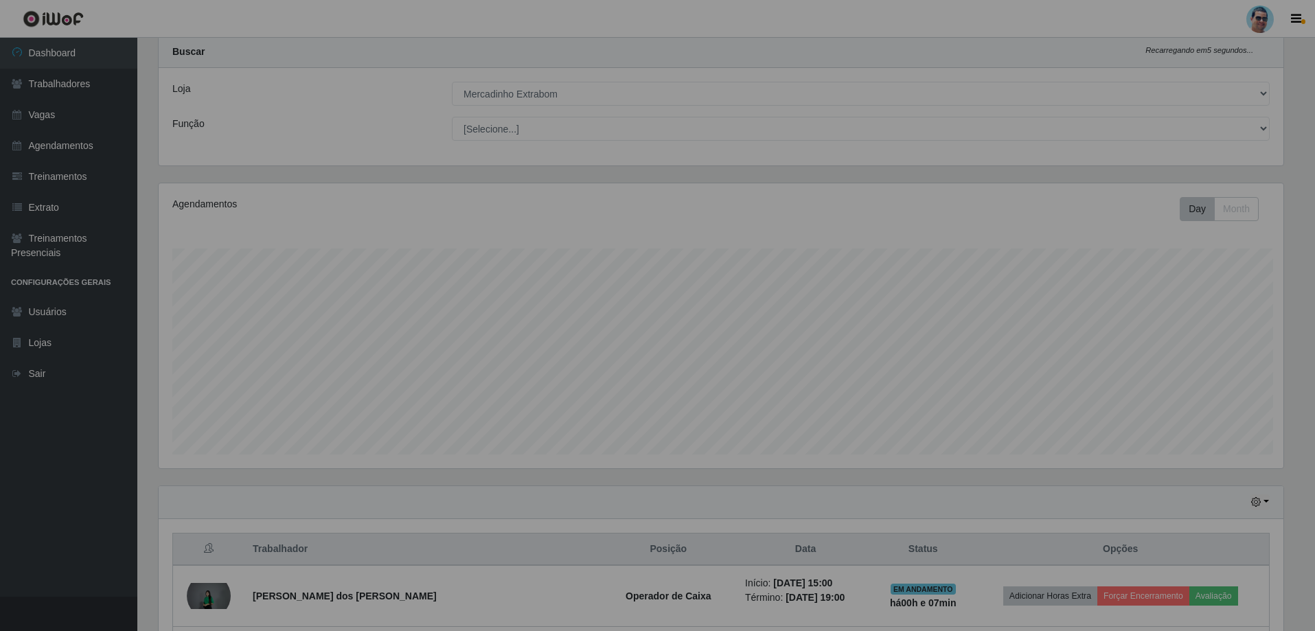
scroll to position [0, 0]
